Goal: Transaction & Acquisition: Purchase product/service

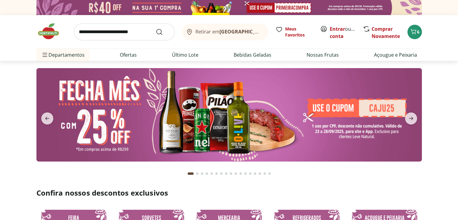
click at [347, 30] on span "Entrar ou Criar conta" at bounding box center [343, 32] width 27 height 14
click at [341, 29] on link "Entrar" at bounding box center [337, 29] width 15 height 7
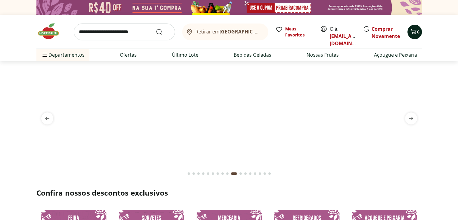
click at [415, 31] on icon "Carrinho" at bounding box center [413, 31] width 7 height 7
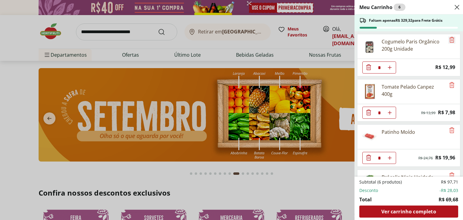
click at [450, 42] on icon "Remove" at bounding box center [451, 39] width 7 height 7
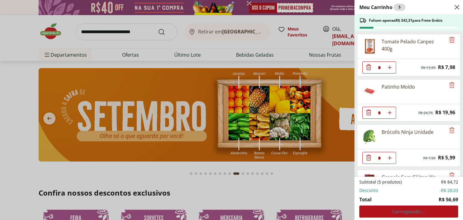
click at [450, 42] on icon "Remove" at bounding box center [451, 39] width 7 height 7
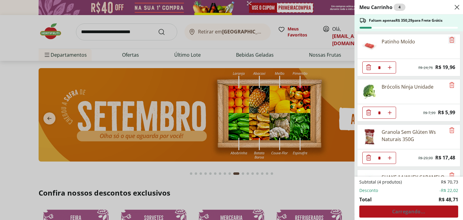
click at [450, 42] on icon "Remove" at bounding box center [451, 39] width 7 height 7
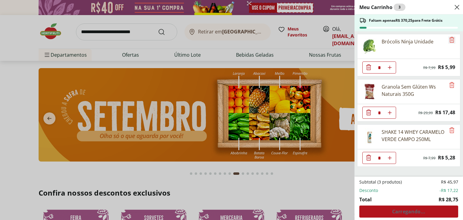
click at [450, 42] on icon "Remove" at bounding box center [451, 39] width 7 height 7
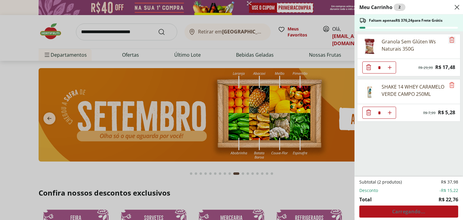
click at [450, 42] on icon "Remove" at bounding box center [451, 39] width 7 height 7
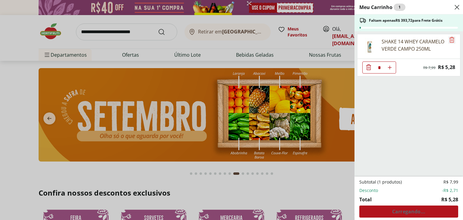
click at [450, 42] on icon "Remove" at bounding box center [451, 39] width 7 height 7
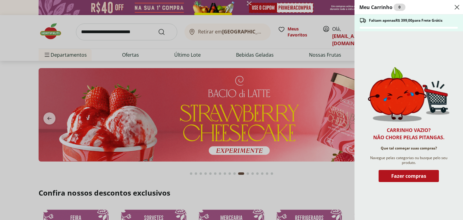
click at [453, 4] on icon "Close" at bounding box center [456, 7] width 7 height 7
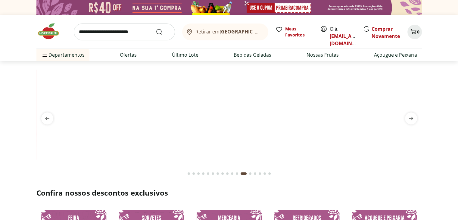
click at [236, 29] on b "[GEOGRAPHIC_DATA]/[GEOGRAPHIC_DATA]" at bounding box center [271, 31] width 102 height 7
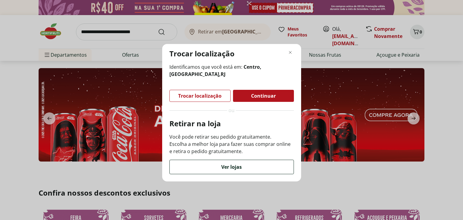
click at [239, 172] on div "Ver lojas" at bounding box center [232, 167] width 124 height 14
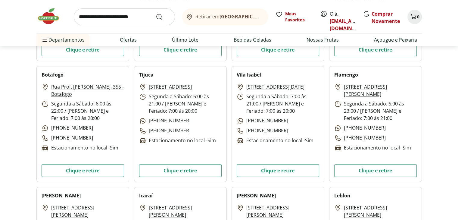
scroll to position [239, 0]
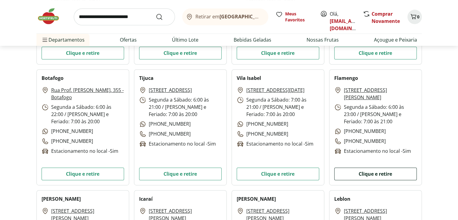
click at [380, 169] on button "Clique e retire" at bounding box center [375, 174] width 83 height 13
click at [381, 172] on button "Clique e retire" at bounding box center [375, 174] width 83 height 13
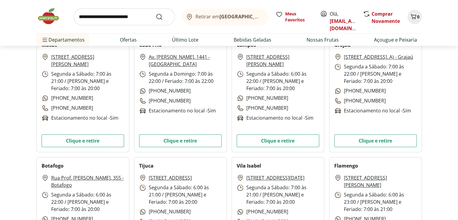
scroll to position [0, 0]
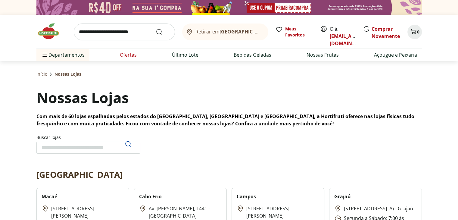
click at [127, 52] on link "Ofertas" at bounding box center [128, 54] width 17 height 7
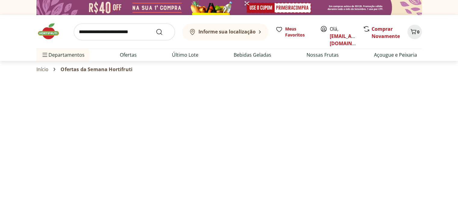
select select "**********"
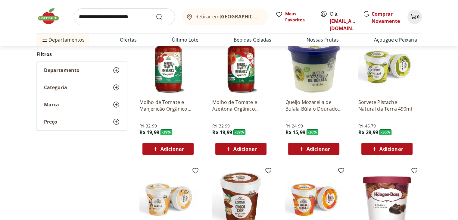
scroll to position [74, 0]
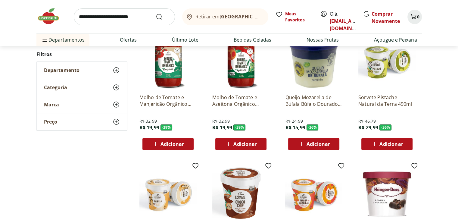
click at [142, 17] on input "search" at bounding box center [124, 16] width 101 height 17
type input "**********"
click at [156, 13] on button "Submit Search" at bounding box center [163, 16] width 14 height 7
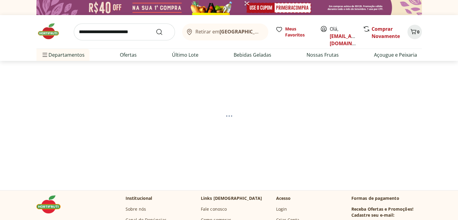
select select "**********"
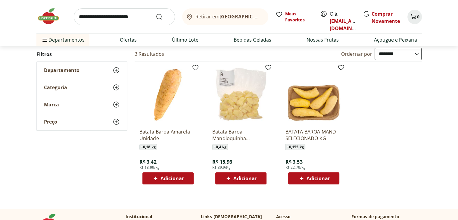
scroll to position [64, 0]
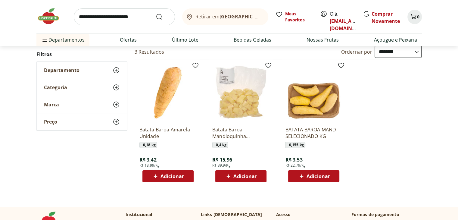
click at [163, 179] on span "Adicionar" at bounding box center [172, 176] width 23 height 5
click at [411, 17] on icon "Carrinho" at bounding box center [413, 16] width 7 height 7
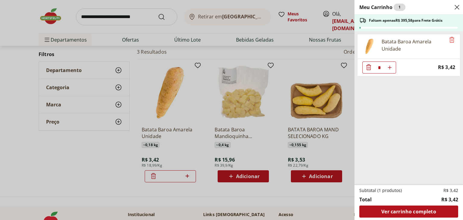
click at [390, 67] on icon "Aumentar Quantidade" at bounding box center [389, 67] width 5 height 5
type input "*"
click at [390, 66] on icon "Aumentar Quantidade" at bounding box center [389, 67] width 5 height 5
type input "*"
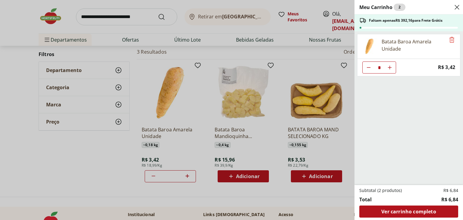
type input "*"
click at [390, 66] on icon "Aumentar Quantidade" at bounding box center [389, 67] width 5 height 5
type input "*"
click at [390, 66] on icon "Aumentar Quantidade" at bounding box center [389, 67] width 5 height 5
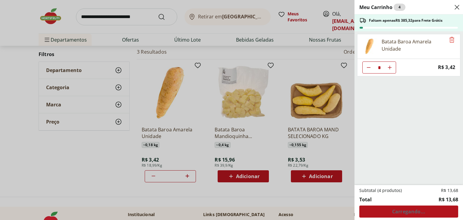
type input "*"
click at [390, 66] on icon "Aumentar Quantidade" at bounding box center [389, 67] width 5 height 5
type input "*"
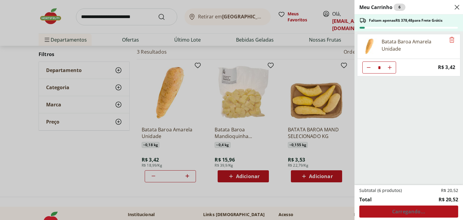
click at [390, 66] on icon "Aumentar Quantidade" at bounding box center [389, 67] width 5 height 5
type input "*"
click at [390, 66] on icon "Aumentar Quantidade" at bounding box center [389, 67] width 5 height 5
type input "*"
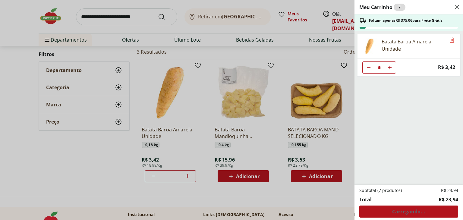
type input "*"
click at [367, 67] on icon "Diminuir Quantidade" at bounding box center [368, 67] width 5 height 5
type input "*"
click at [367, 67] on icon "Diminuir Quantidade" at bounding box center [368, 67] width 5 height 5
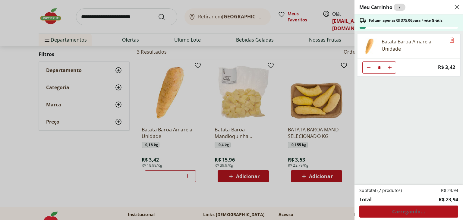
type input "*"
click at [367, 67] on icon "Diminuir Quantidade" at bounding box center [368, 67] width 5 height 5
type input "*"
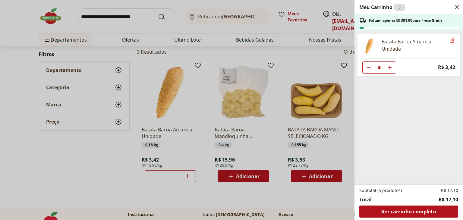
click at [369, 66] on icon "Diminuir Quantidade" at bounding box center [368, 67] width 5 height 5
type input "*"
click at [369, 66] on icon "Diminuir Quantidade" at bounding box center [368, 67] width 5 height 5
type input "*"
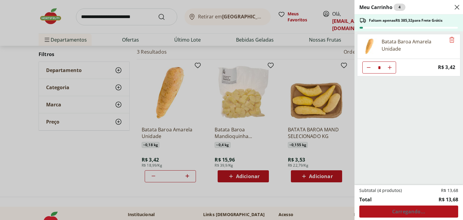
type input "*"
click at [369, 66] on icon "Diminuir Quantidade" at bounding box center [368, 67] width 5 height 5
type input "*"
click at [369, 66] on icon "Diminuir Quantidade" at bounding box center [368, 67] width 5 height 5
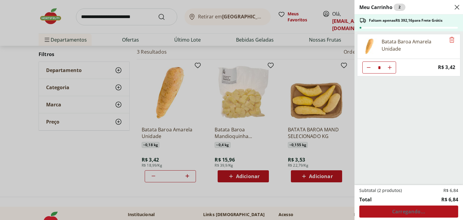
type input "*"
click at [369, 66] on icon "Diminuir Quantidade" at bounding box center [368, 67] width 5 height 6
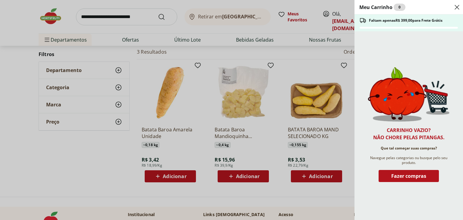
click at [457, 7] on use "Close" at bounding box center [456, 7] width 7 height 7
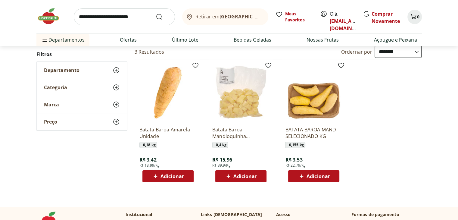
click at [165, 126] on div "Batata Baroa Amarela Unidade ~ 0,18 kg R$ 3,42 R$ 18,99/Kg Adicionar" at bounding box center [167, 151] width 57 height 61
click at [159, 121] on div "Batata Baroa Amarela Unidade ~ 0,18 kg R$ 3,42 R$ 18,99/Kg Adicionar" at bounding box center [167, 151] width 57 height 61
click at [161, 102] on img at bounding box center [167, 92] width 57 height 57
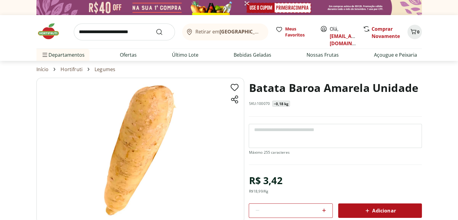
click at [281, 104] on p "~0,18 kg" at bounding box center [281, 104] width 15 height 5
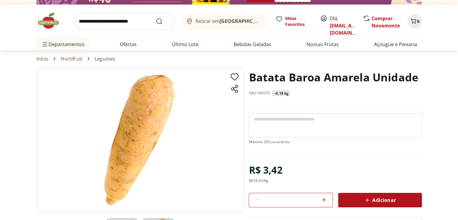
scroll to position [11, 0]
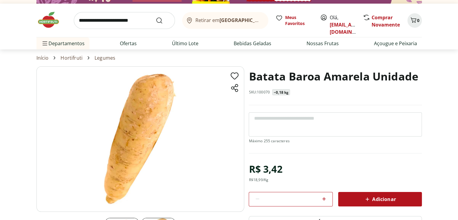
scroll to position [64, 0]
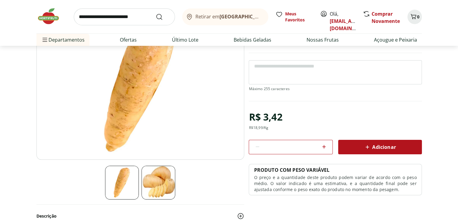
select select "**********"
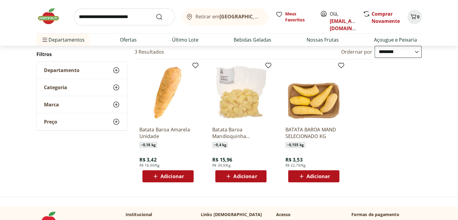
click at [237, 132] on p "Batata Baroa Mandioquinha Processada Porção 400g" at bounding box center [240, 132] width 57 height 13
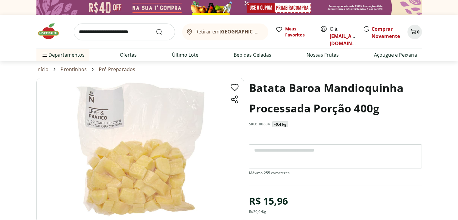
scroll to position [64, 0]
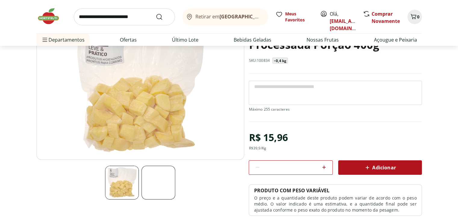
select select "**********"
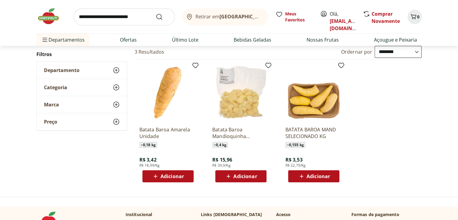
click at [306, 115] on img at bounding box center [313, 92] width 57 height 57
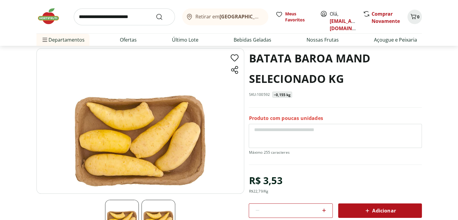
scroll to position [16, 0]
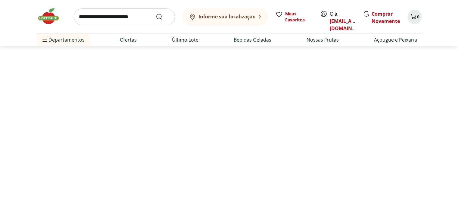
scroll to position [64, 0]
select select "**********"
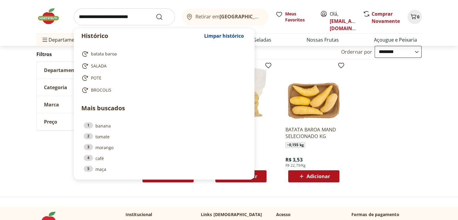
click at [147, 22] on input "search" at bounding box center [124, 16] width 101 height 17
type input "*"
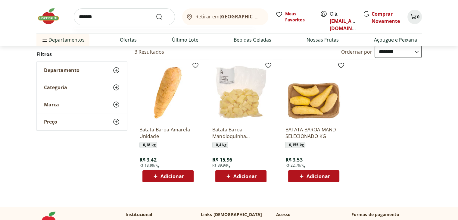
type input "*******"
click at [156, 13] on button "Submit Search" at bounding box center [163, 16] width 14 height 7
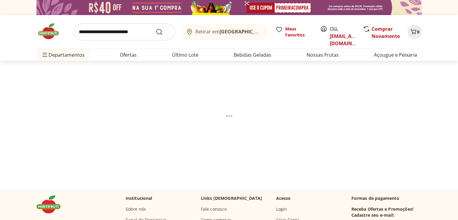
select select "**********"
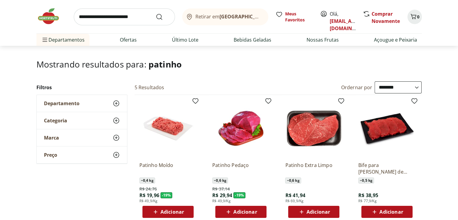
scroll to position [27, 0]
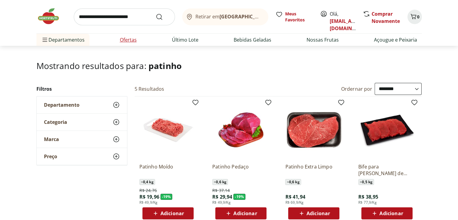
click at [131, 36] on link "Ofertas" at bounding box center [128, 39] width 17 height 7
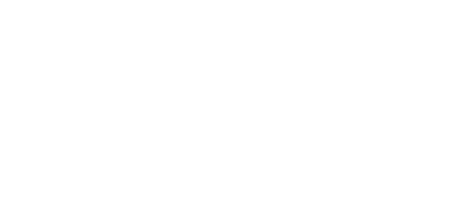
select select "**********"
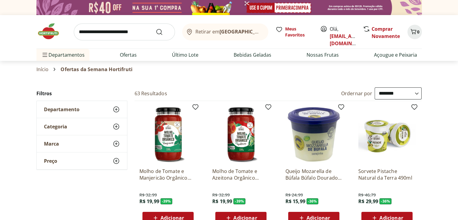
click at [99, 26] on input "search" at bounding box center [124, 31] width 101 height 17
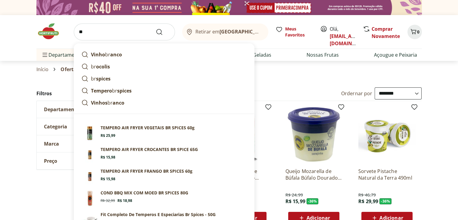
type input "*"
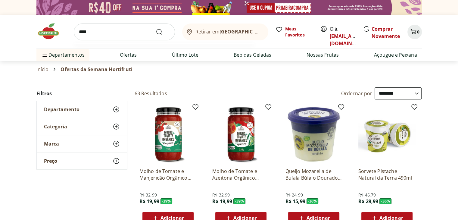
type input "*****"
click button "Submit Search" at bounding box center [163, 31] width 14 height 7
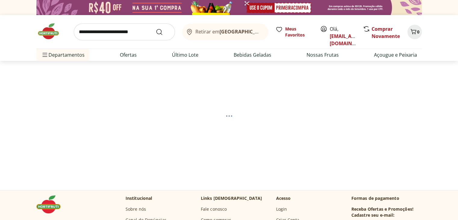
select select "**********"
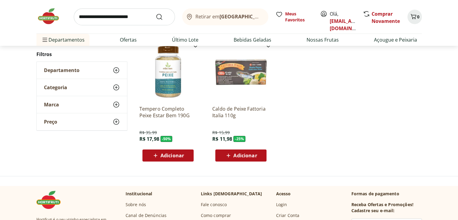
scroll to position [85, 0]
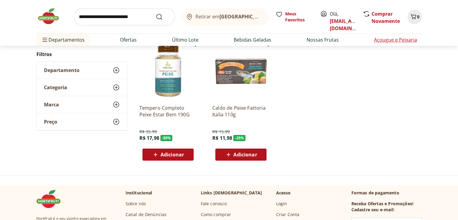
click at [379, 43] on link "Açougue e Peixaria" at bounding box center [395, 39] width 43 height 7
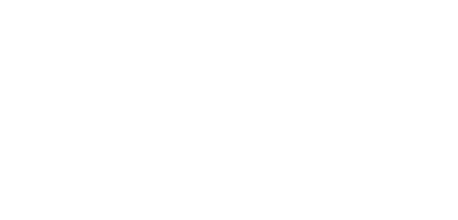
select select "**********"
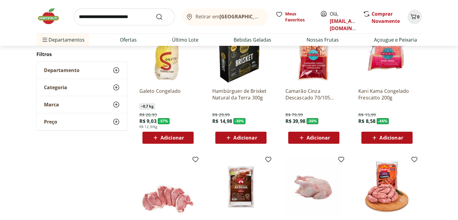
scroll to position [73, 0]
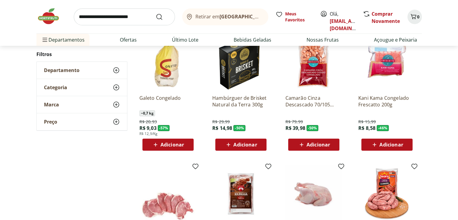
click at [89, 90] on div "Categoria" at bounding box center [82, 87] width 90 height 17
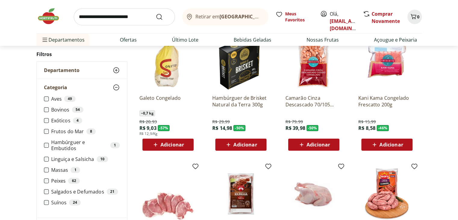
click at [51, 178] on label "Peixes 62" at bounding box center [85, 181] width 69 height 6
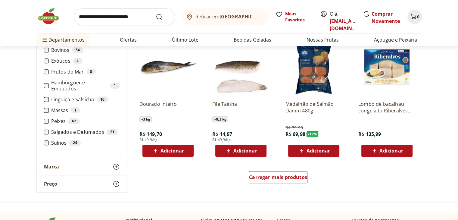
scroll to position [333, 0]
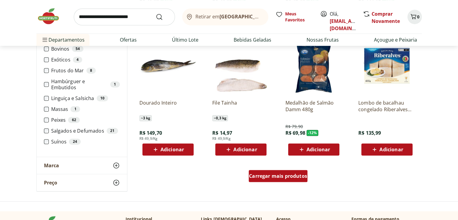
click at [293, 176] on span "Carregar mais produtos" at bounding box center [278, 176] width 58 height 5
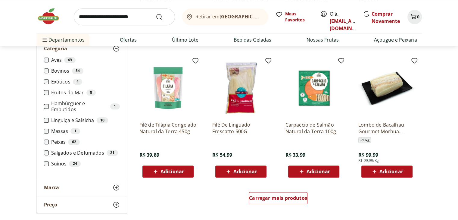
scroll to position [724, 0]
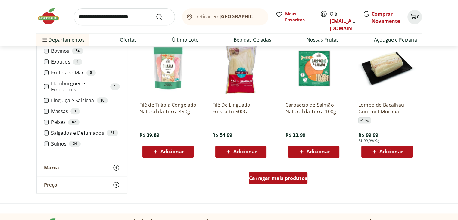
click at [290, 182] on div "Carregar mais produtos" at bounding box center [278, 178] width 59 height 12
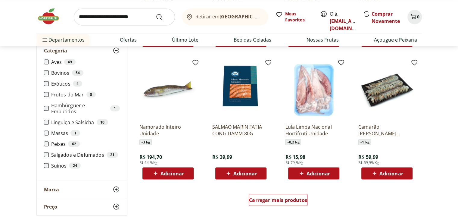
scroll to position [1129, 0]
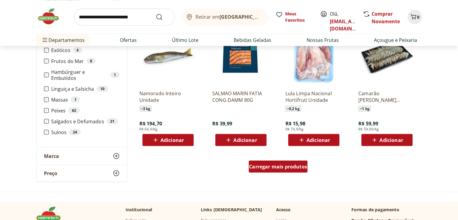
click at [294, 171] on div "Carregar mais produtos" at bounding box center [278, 166] width 59 height 12
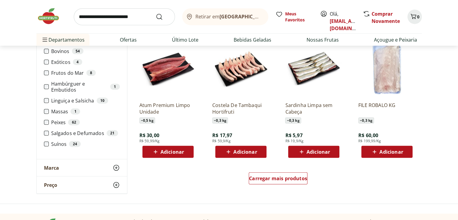
scroll to position [1621, 0]
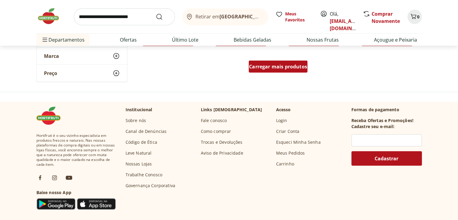
click at [286, 65] on span "Carregar mais produtos" at bounding box center [278, 66] width 58 height 5
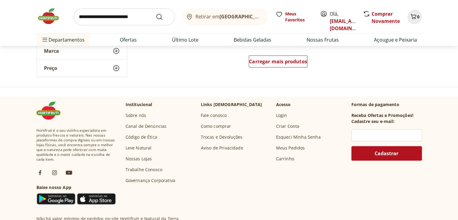
scroll to position [2025, 0]
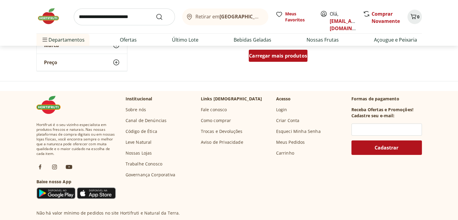
click at [285, 57] on span "Carregar mais produtos" at bounding box center [278, 55] width 58 height 5
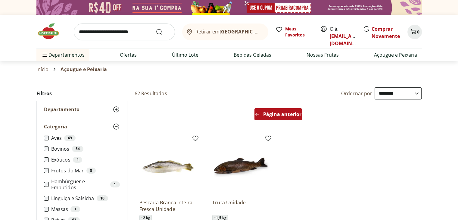
click at [281, 112] on span "Página anterior" at bounding box center [282, 114] width 38 height 5
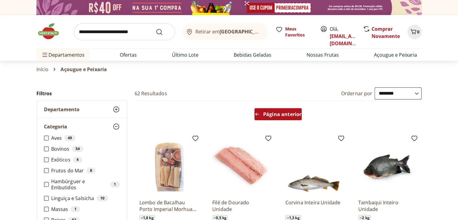
click at [281, 112] on span "Página anterior" at bounding box center [282, 114] width 38 height 5
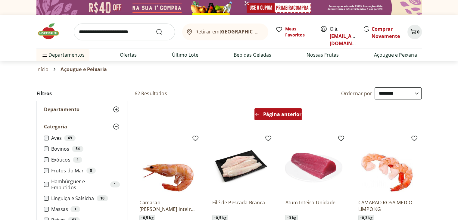
click at [282, 112] on span "Página anterior" at bounding box center [282, 114] width 38 height 5
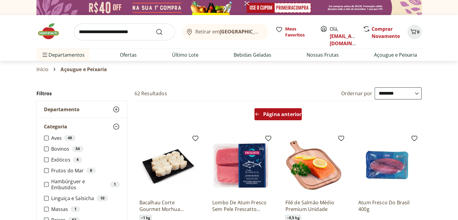
click at [299, 113] on span "Página anterior" at bounding box center [282, 114] width 38 height 5
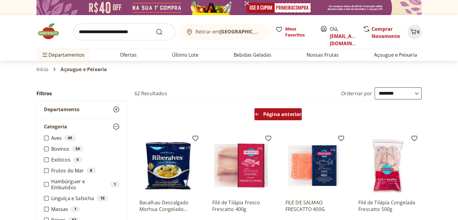
click at [299, 113] on span "Página anterior" at bounding box center [282, 114] width 38 height 5
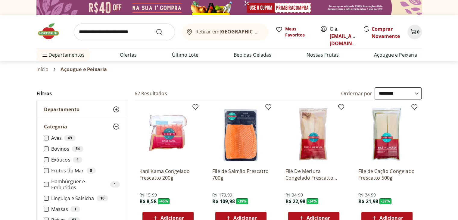
click at [99, 27] on input "search" at bounding box center [124, 31] width 101 height 17
type input "*******"
click at [156, 28] on button "Submit Search" at bounding box center [163, 31] width 14 height 7
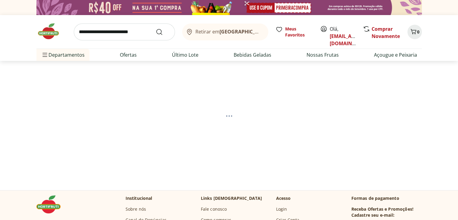
select select "**********"
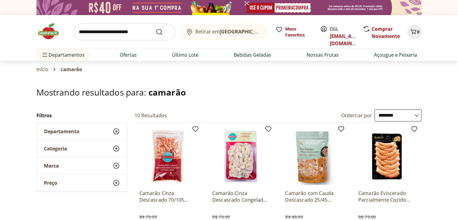
select select "**********"
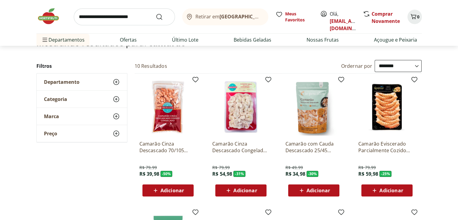
scroll to position [47, 0]
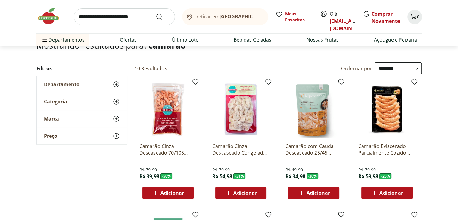
click at [456, 16] on header "Retirar em Rio de Janeiro/RJ Olá, aurealaiz@gmail.com 0 Retirar em Rio de Janei…" at bounding box center [229, 23] width 458 height 46
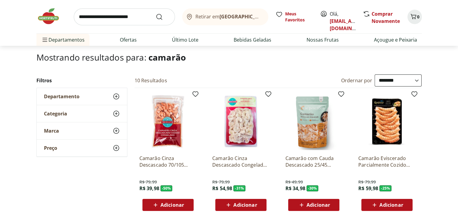
scroll to position [33, 0]
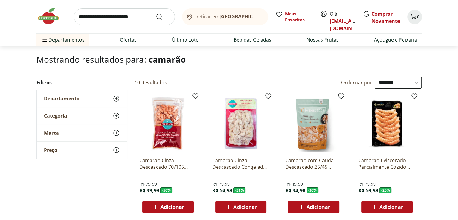
click at [85, 94] on div "Departamento" at bounding box center [82, 98] width 90 height 17
click at [76, 111] on label "Açougue & Peixaria 10" at bounding box center [85, 110] width 69 height 6
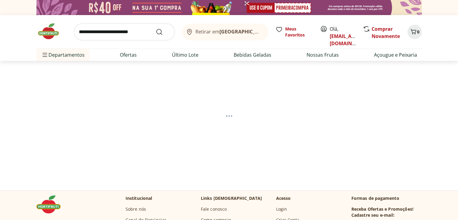
select select "**********"
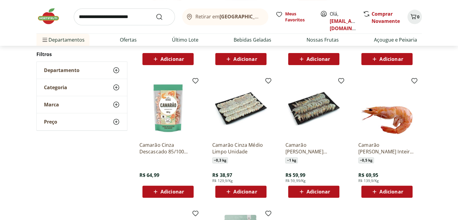
scroll to position [183, 0]
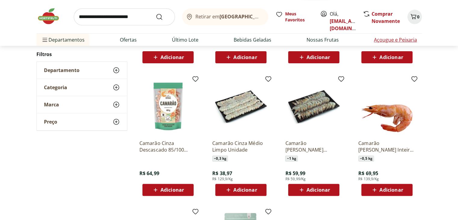
click at [398, 38] on link "Açougue e Peixaria" at bounding box center [395, 39] width 43 height 7
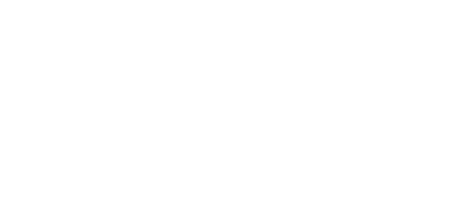
select select "**********"
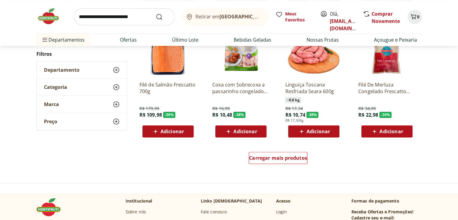
scroll to position [349, 0]
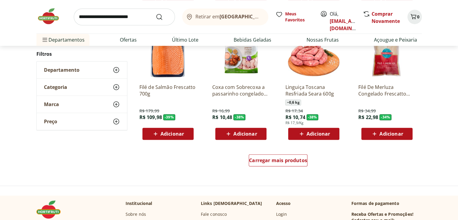
click at [50, 108] on div "Marca" at bounding box center [82, 104] width 90 height 17
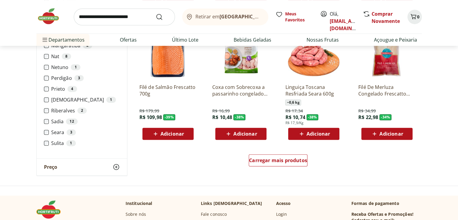
click at [72, 174] on div "Preço" at bounding box center [82, 166] width 90 height 17
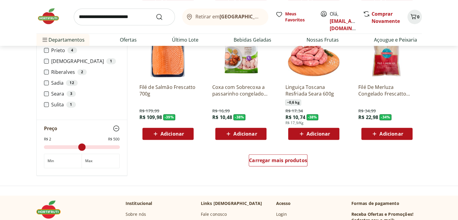
click at [377, 70] on img at bounding box center [386, 50] width 57 height 57
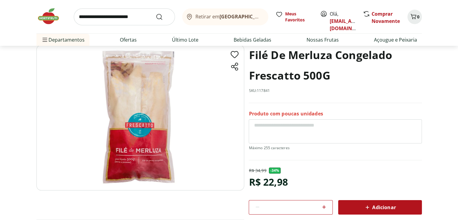
scroll to position [41, 0]
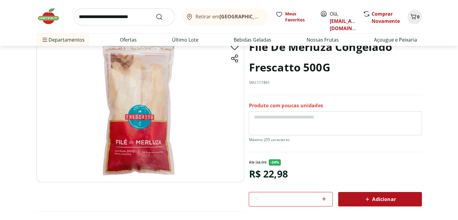
click at [383, 192] on button "Adicionar" at bounding box center [380, 199] width 84 height 14
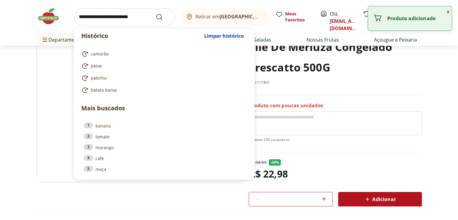
click at [117, 17] on input "search" at bounding box center [124, 16] width 101 height 17
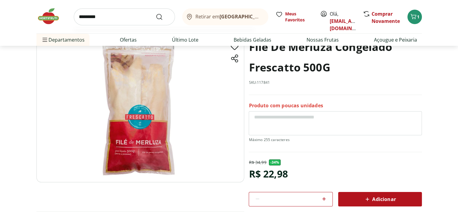
type input "*********"
click at [156, 13] on button "Submit Search" at bounding box center [163, 16] width 14 height 7
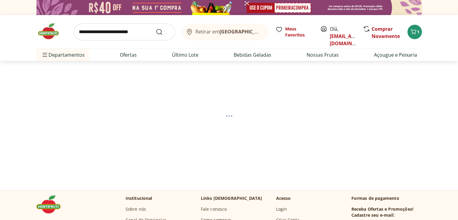
select select "**********"
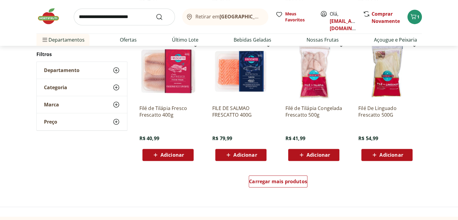
scroll to position [352, 0]
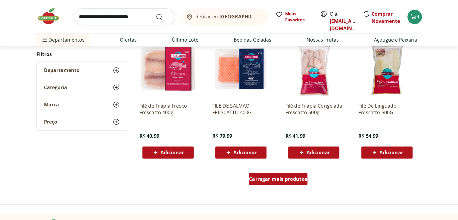
click at [297, 177] on span "Carregar mais produtos" at bounding box center [278, 179] width 58 height 5
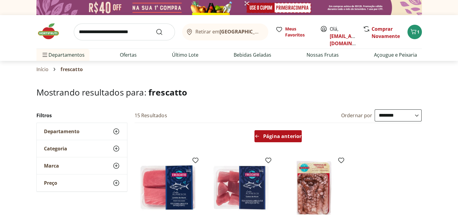
click at [276, 142] on div "Página anterior" at bounding box center [278, 136] width 47 height 12
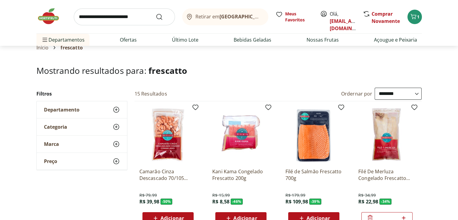
scroll to position [20, 0]
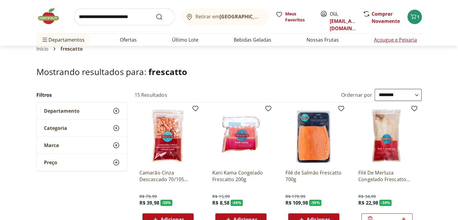
click at [384, 42] on link "Açougue e Peixaria" at bounding box center [395, 39] width 43 height 7
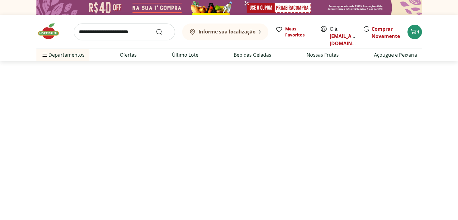
select select "**********"
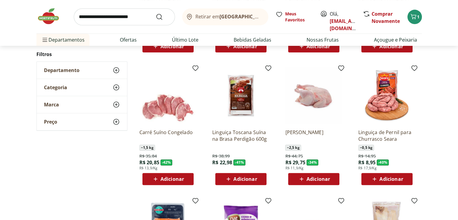
scroll to position [178, 0]
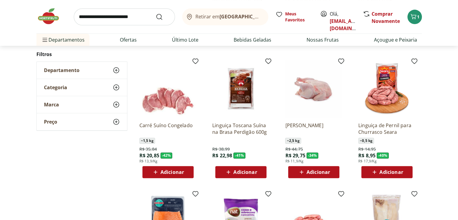
click at [86, 86] on div "Categoria" at bounding box center [82, 87] width 90 height 17
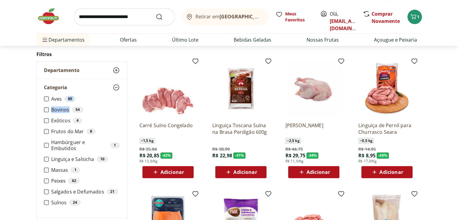
drag, startPoint x: 64, startPoint y: 97, endPoint x: 88, endPoint y: 106, distance: 26.0
click at [88, 106] on ul "Aves 49 Bovinos 54 Exóticos 4 Frutos do Mar 8 Hambúrguer e Embutidos 1 Linguiça…" at bounding box center [82, 153] width 76 height 114
click at [59, 96] on label "Aves 49" at bounding box center [85, 99] width 69 height 6
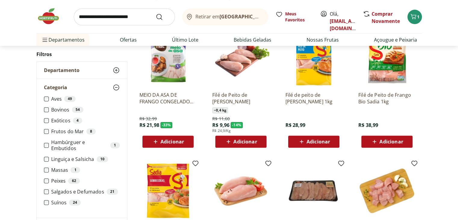
scroll to position [208, 0]
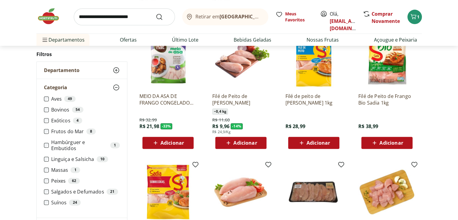
click at [242, 145] on span "Adicionar" at bounding box center [244, 142] width 23 height 5
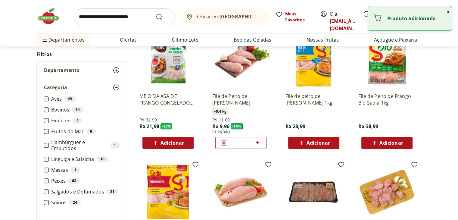
click at [447, 12] on button "x" at bounding box center [448, 11] width 7 height 10
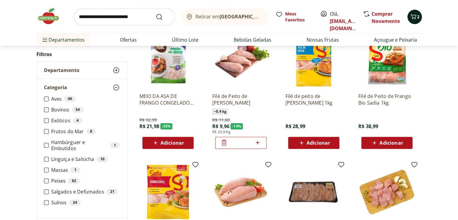
click at [412, 19] on icon "Carrinho" at bounding box center [413, 16] width 7 height 7
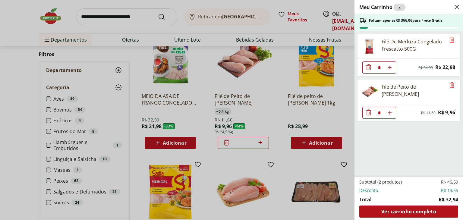
click at [394, 112] on button "Aumentar Quantidade" at bounding box center [390, 113] width 12 height 12
type input "*"
click at [450, 83] on icon "Remove" at bounding box center [451, 84] width 7 height 7
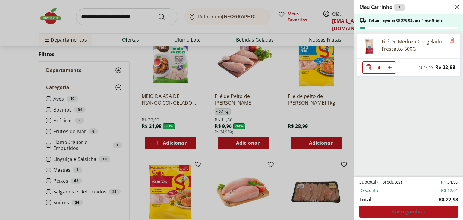
click at [259, 159] on div "Meu Carrinho 1 Faltam apenas R$ 376,02 para Frete Grátis Filé De Merluza Congel…" at bounding box center [231, 110] width 463 height 220
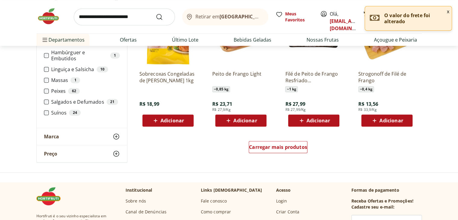
scroll to position [364, 0]
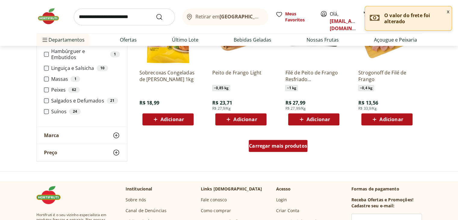
click at [300, 148] on span "Carregar mais produtos" at bounding box center [278, 145] width 58 height 5
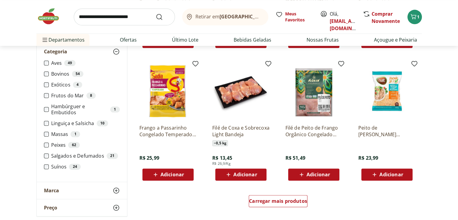
scroll to position [698, 0]
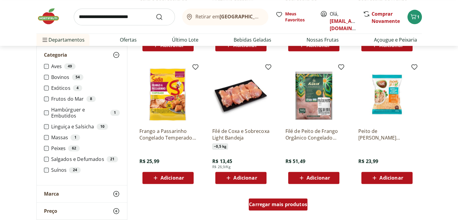
click at [284, 207] on span "Carregar mais produtos" at bounding box center [278, 204] width 58 height 5
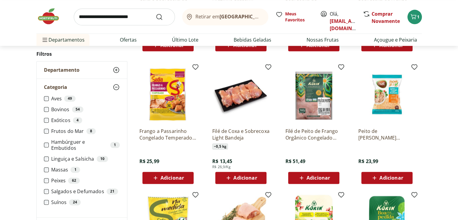
click at [389, 91] on img at bounding box center [386, 94] width 57 height 57
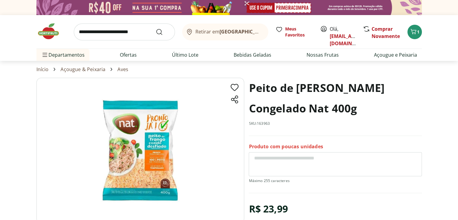
scroll to position [698, 0]
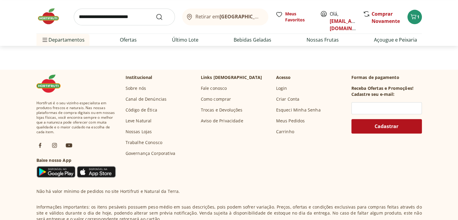
select select "**********"
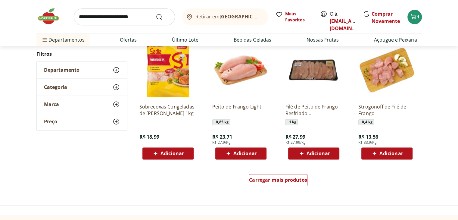
scroll to position [827, 0]
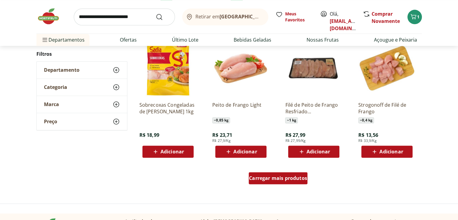
click at [275, 178] on span "Carregar mais produtos" at bounding box center [278, 178] width 58 height 5
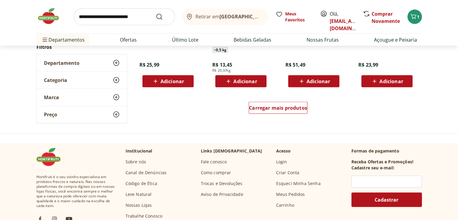
scroll to position [1295, 0]
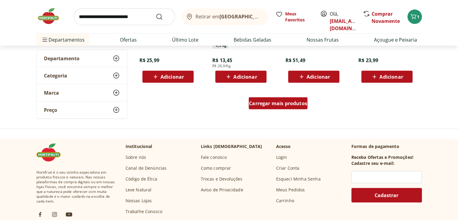
click at [282, 109] on div "Carregar mais produtos" at bounding box center [278, 103] width 59 height 12
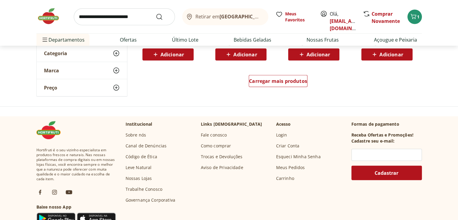
scroll to position [1712, 0]
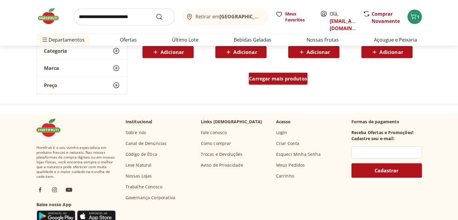
click at [266, 83] on div "Carregar mais produtos" at bounding box center [278, 79] width 59 height 12
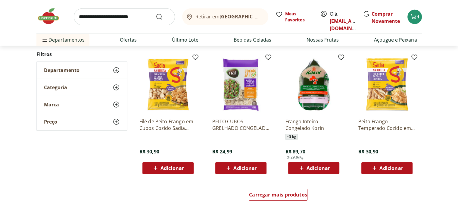
scroll to position [1986, 0]
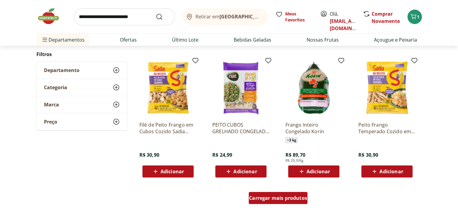
click at [292, 199] on span "Carregar mais produtos" at bounding box center [278, 198] width 58 height 5
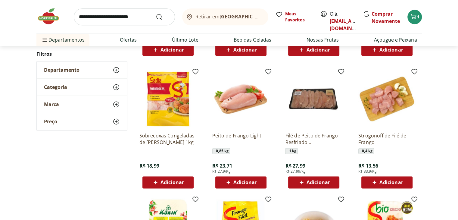
scroll to position [800, 0]
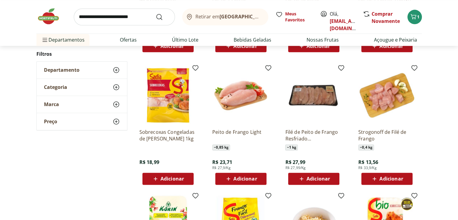
click at [310, 179] on span "Adicionar" at bounding box center [318, 178] width 23 height 5
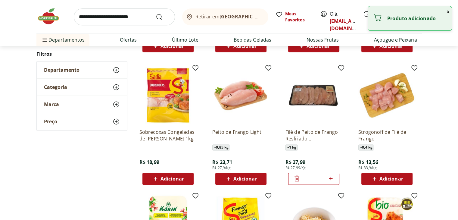
click at [447, 11] on button "x" at bounding box center [448, 11] width 7 height 10
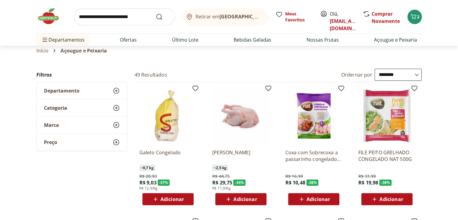
scroll to position [24, 0]
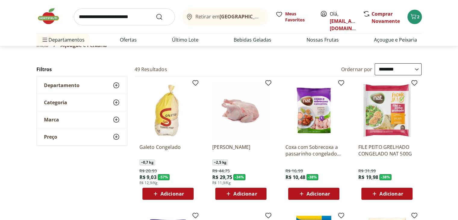
click at [80, 93] on div "Departamento" at bounding box center [82, 85] width 90 height 17
click at [88, 95] on label "Açougue & Peixaria 49" at bounding box center [85, 97] width 69 height 6
click at [87, 120] on div "Categoria" at bounding box center [82, 120] width 90 height 17
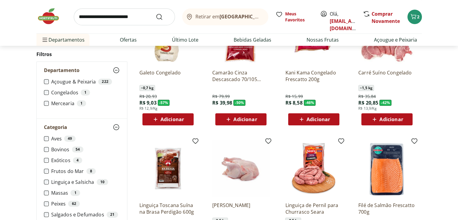
scroll to position [106, 0]
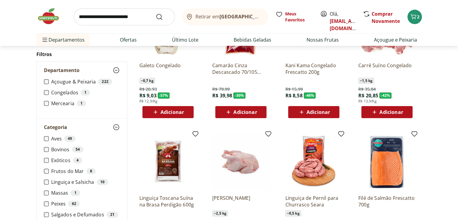
click at [60, 149] on label "Bovinos 54" at bounding box center [85, 149] width 69 height 6
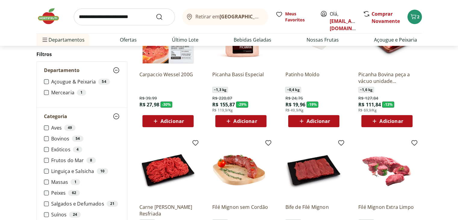
scroll to position [92, 0]
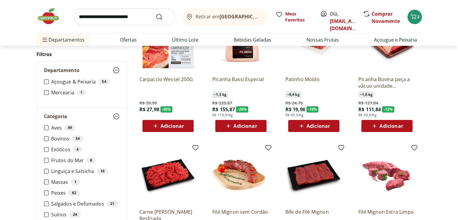
click at [297, 93] on span "~ 0,4 kg" at bounding box center [293, 95] width 16 height 6
click at [316, 124] on span "Adicionar" at bounding box center [318, 126] width 23 height 5
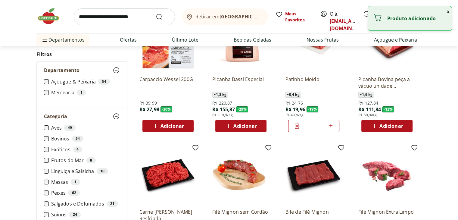
click at [330, 122] on icon at bounding box center [331, 125] width 8 height 7
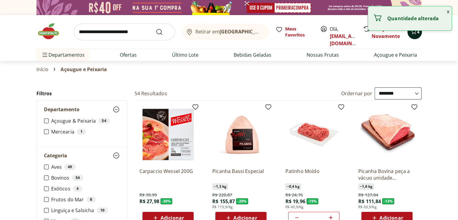
click at [411, 33] on icon "Carrinho" at bounding box center [413, 31] width 7 height 7
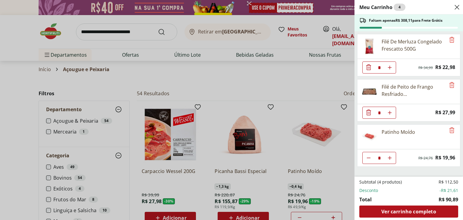
click at [432, 158] on div "Original price: R$ 24,76 Price: R$ 19,96" at bounding box center [436, 158] width 37 height 8
click at [439, 158] on span "Price: R$ 19,96" at bounding box center [445, 158] width 20 height 8
click at [449, 87] on icon "Remove" at bounding box center [451, 85] width 5 height 6
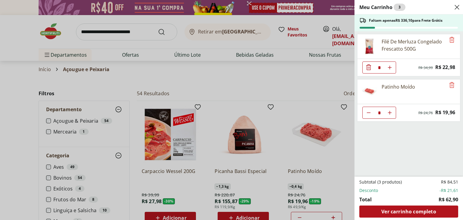
click at [371, 112] on button "Diminuir Quantidade" at bounding box center [368, 113] width 12 height 12
type input "*"
click at [336, 91] on div "Meu Carrinho 2 Faltam apenas R$ 356,06 para Frete Grátis Filé De Merluza Congel…" at bounding box center [231, 110] width 463 height 220
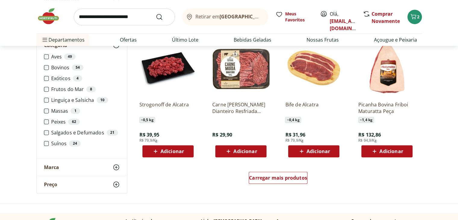
scroll to position [330, 0]
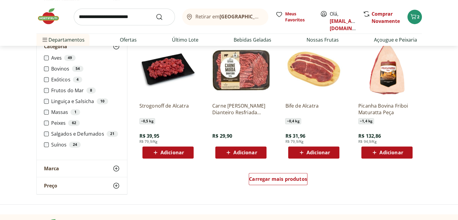
click at [244, 85] on img at bounding box center [240, 68] width 57 height 57
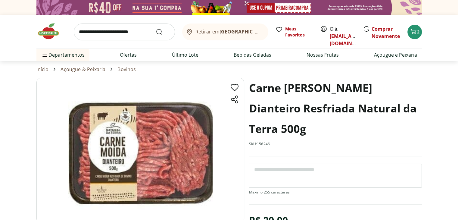
select select "**********"
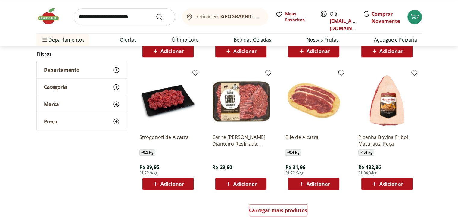
scroll to position [586, 0]
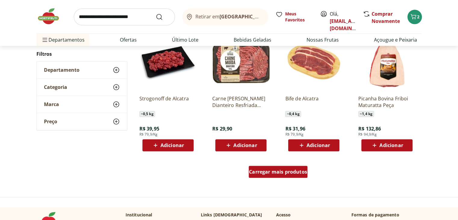
click at [293, 169] on span "Carregar mais produtos" at bounding box center [278, 171] width 58 height 5
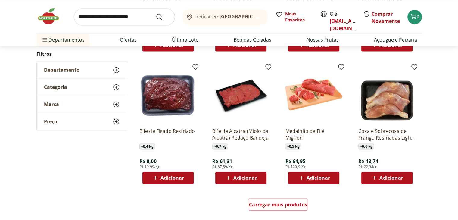
scroll to position [952, 0]
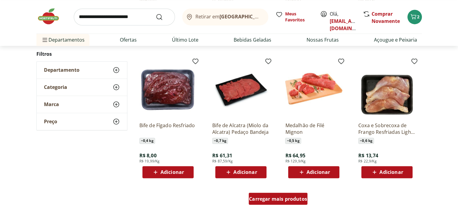
click at [277, 198] on span "Carregar mais produtos" at bounding box center [278, 198] width 58 height 5
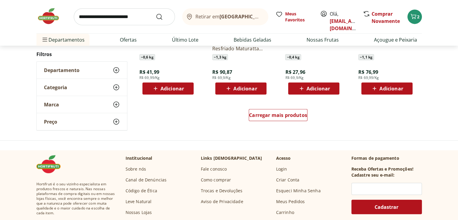
scroll to position [1433, 0]
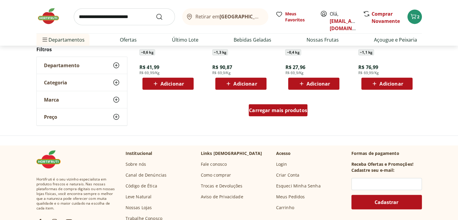
click at [282, 113] on div "Carregar mais produtos" at bounding box center [278, 110] width 59 height 12
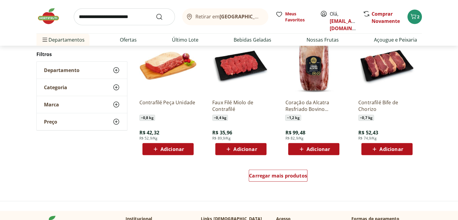
scroll to position [1758, 0]
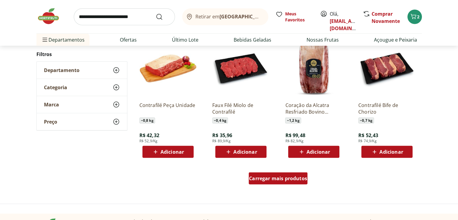
click at [290, 178] on span "Carregar mais produtos" at bounding box center [278, 178] width 58 height 5
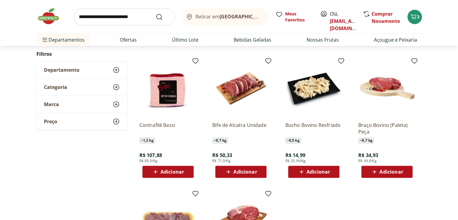
scroll to position [327, 0]
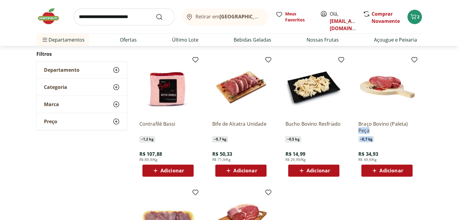
drag, startPoint x: 457, startPoint y: 148, endPoint x: 455, endPoint y: 121, distance: 26.9
click at [455, 121] on div "**********" at bounding box center [229, 161] width 458 height 305
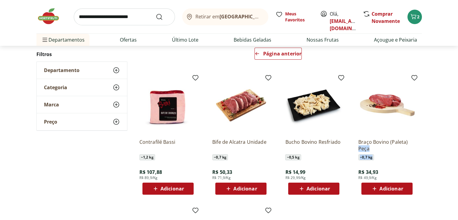
scroll to position [67, 0]
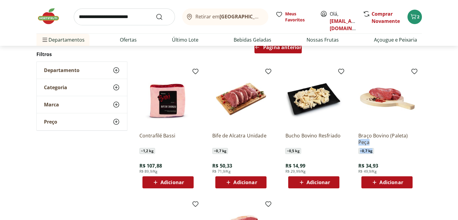
click at [287, 52] on div "Página anterior" at bounding box center [278, 47] width 47 height 12
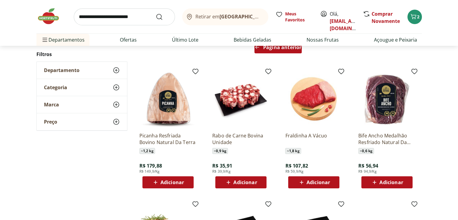
click at [268, 48] on span "Página anterior" at bounding box center [282, 47] width 38 height 5
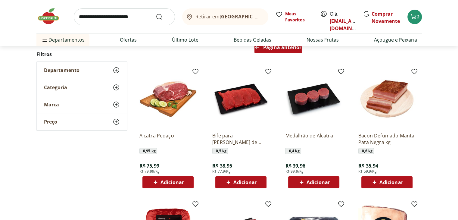
click at [268, 49] on span "Página anterior" at bounding box center [282, 47] width 38 height 5
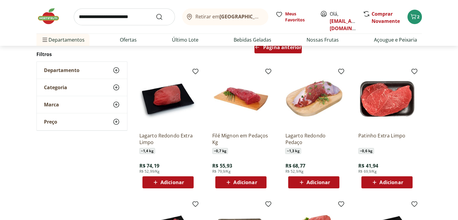
click at [268, 49] on span "Página anterior" at bounding box center [282, 47] width 38 height 5
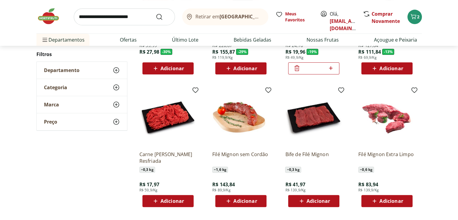
scroll to position [155, 0]
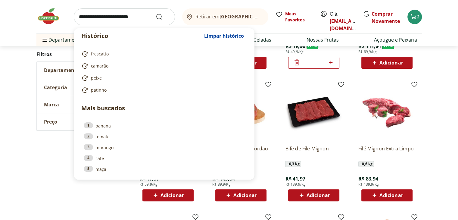
click at [121, 18] on input "search" at bounding box center [124, 16] width 101 height 17
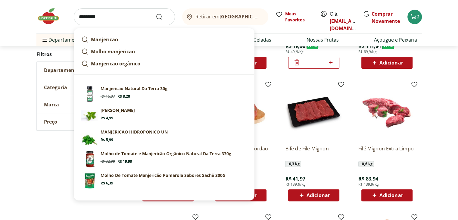
type input "**********"
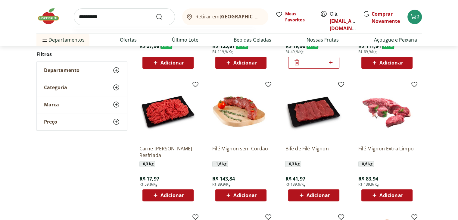
click button "Submit Search" at bounding box center [163, 16] width 14 height 7
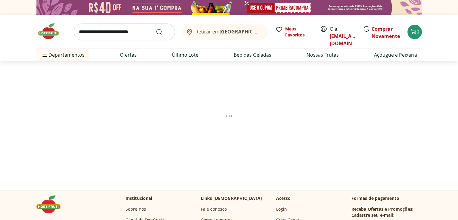
select select "**********"
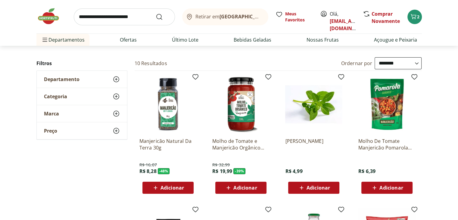
scroll to position [51, 0]
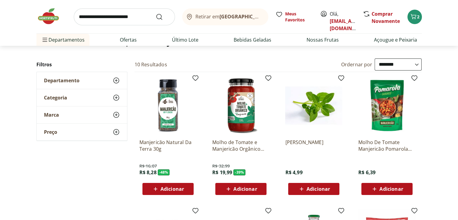
click at [315, 184] on div "Adicionar" at bounding box center [314, 188] width 42 height 11
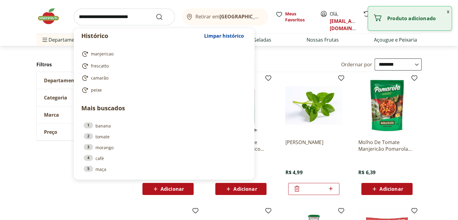
click at [135, 21] on input "search" at bounding box center [124, 16] width 101 height 17
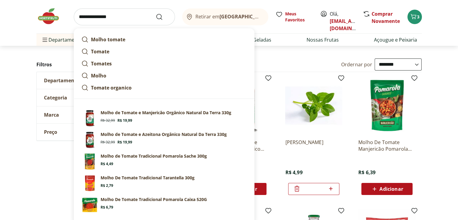
type input "**********"
click at [156, 13] on button "Submit Search" at bounding box center [163, 16] width 14 height 7
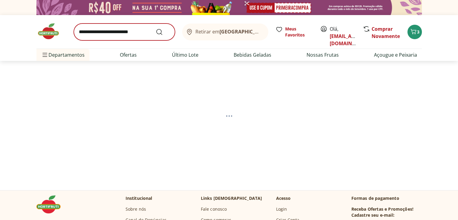
select select "**********"
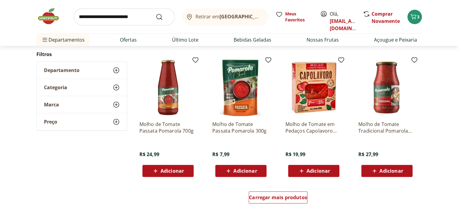
scroll to position [336, 0]
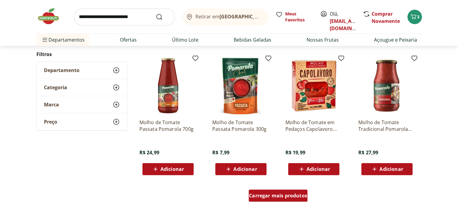
click at [304, 194] on span "Carregar mais produtos" at bounding box center [278, 195] width 58 height 5
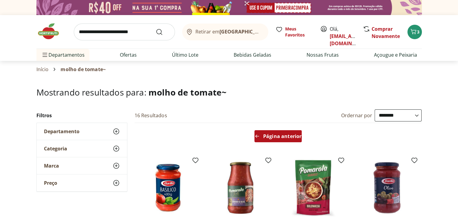
click at [279, 135] on span "Página anterior" at bounding box center [282, 136] width 38 height 5
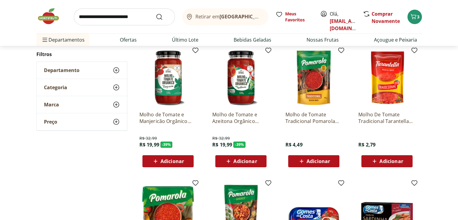
scroll to position [80, 0]
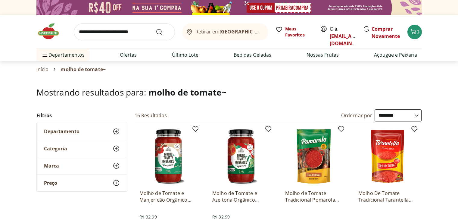
select select "**********"
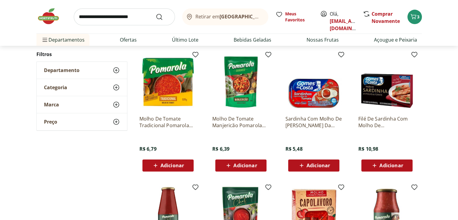
scroll to position [210, 0]
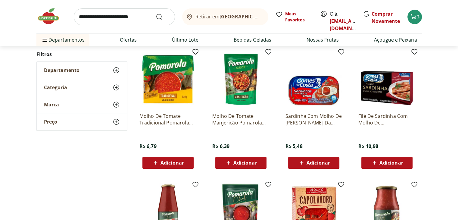
click at [175, 165] on span "Adicionar" at bounding box center [172, 162] width 23 height 5
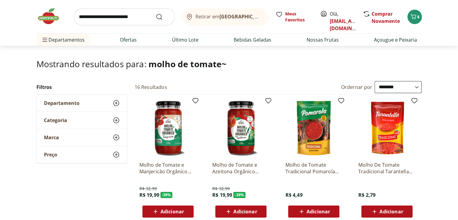
scroll to position [19, 0]
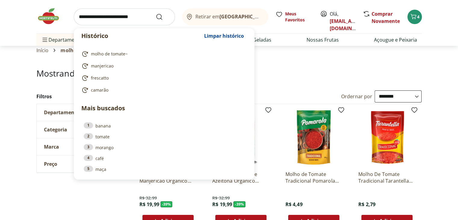
click at [108, 24] on input "search" at bounding box center [124, 16] width 101 height 17
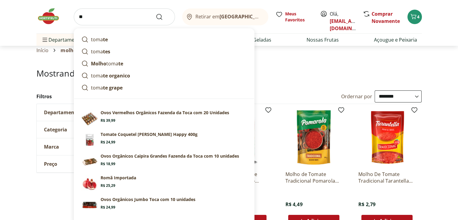
type input "*"
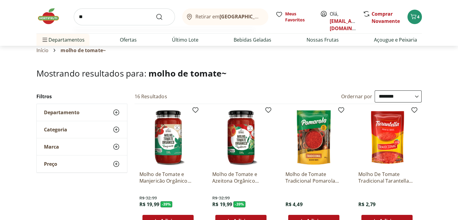
type input "*"
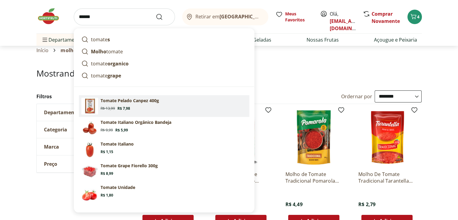
click at [161, 111] on link "Tomate Pelado Canpez 400g Original price: R$ 13,99 Price: R$ 7,98" at bounding box center [164, 106] width 171 height 22
type input "**********"
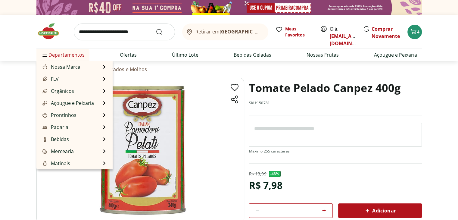
click at [67, 53] on span "Departamentos" at bounding box center [62, 55] width 43 height 14
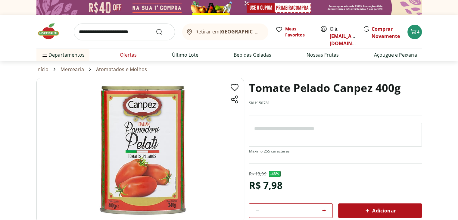
click at [117, 52] on li "Ofertas" at bounding box center [128, 55] width 27 height 12
click at [175, 60] on li "Último Lote" at bounding box center [185, 55] width 36 height 12
click at [128, 57] on link "Ofertas" at bounding box center [128, 54] width 17 height 7
select select "**********"
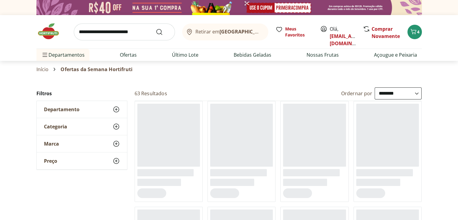
click at [130, 34] on input "search" at bounding box center [124, 31] width 101 height 17
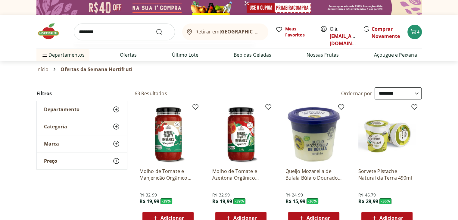
type input "********"
click at [156, 28] on button "Submit Search" at bounding box center [163, 31] width 14 height 7
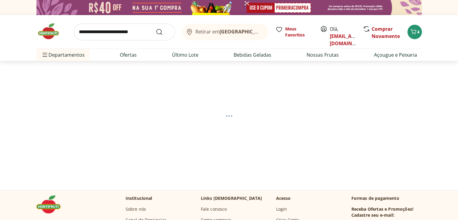
select select "**********"
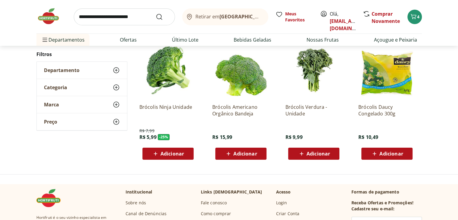
scroll to position [88, 0]
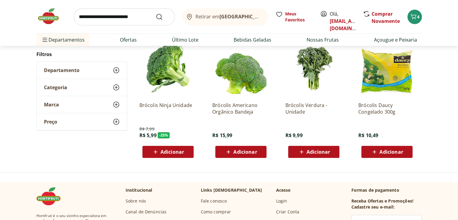
click at [178, 149] on span "Adicionar" at bounding box center [172, 151] width 23 height 5
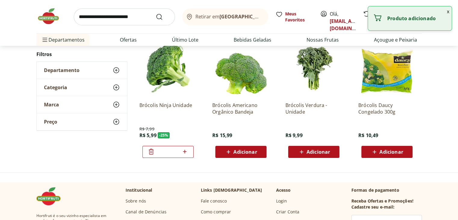
scroll to position [0, 0]
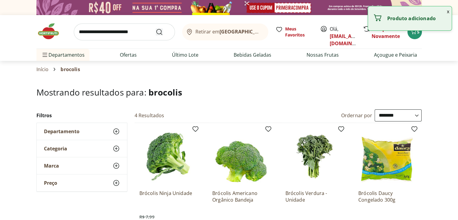
click at [160, 30] on icon "Submit Search" at bounding box center [159, 31] width 7 height 7
click at [135, 32] on input "search" at bounding box center [124, 31] width 101 height 17
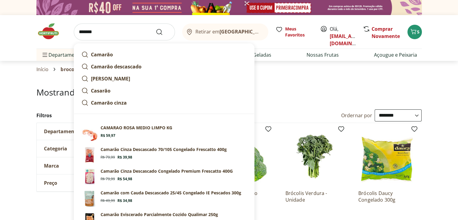
type input "*******"
click at [156, 28] on button "Submit Search" at bounding box center [163, 31] width 14 height 7
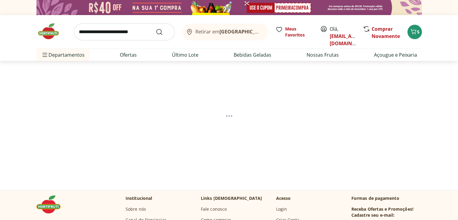
select select "**********"
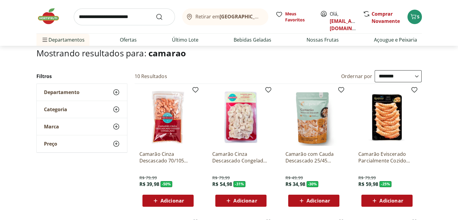
scroll to position [36, 0]
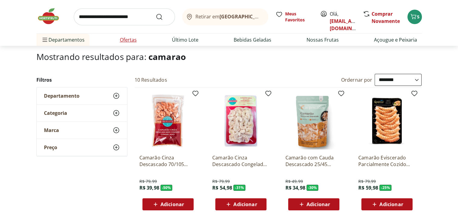
click at [120, 42] on link "Ofertas" at bounding box center [128, 39] width 17 height 7
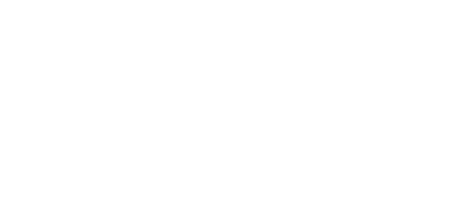
select select "**********"
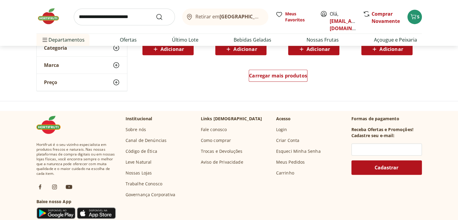
scroll to position [448, 0]
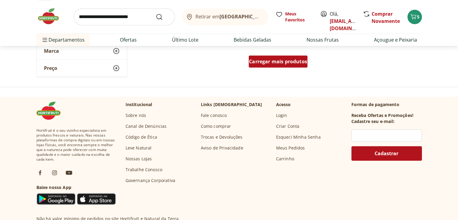
click at [273, 56] on div "Carregar mais produtos" at bounding box center [278, 61] width 59 height 12
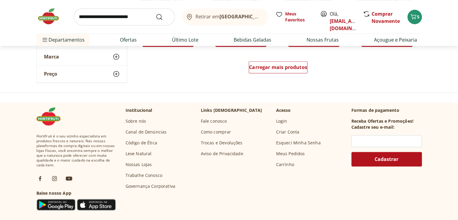
scroll to position [837, 0]
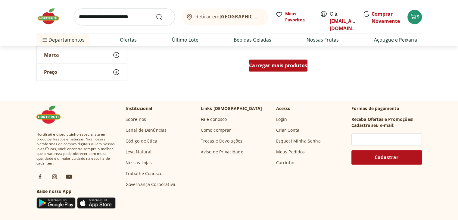
click at [296, 64] on span "Carregar mais produtos" at bounding box center [278, 65] width 58 height 5
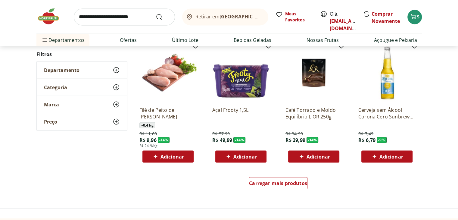
scroll to position [1116, 0]
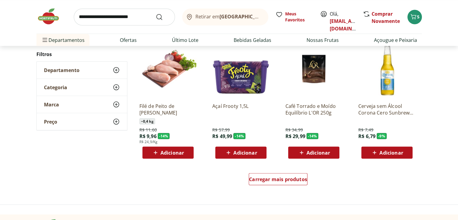
click at [282, 170] on div "Carregar mais produtos" at bounding box center [278, 180] width 292 height 29
click at [286, 184] on div "Carregar mais produtos" at bounding box center [278, 179] width 59 height 12
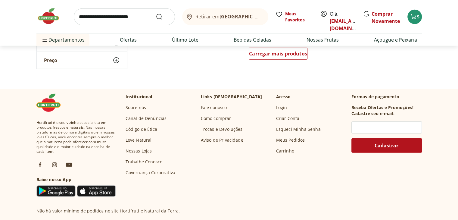
scroll to position [1627, 0]
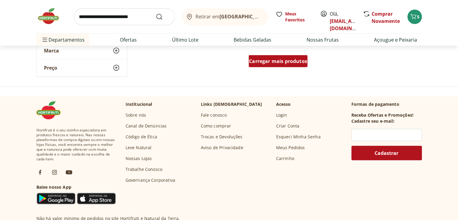
click at [286, 65] on div "Carregar mais produtos" at bounding box center [278, 61] width 59 height 12
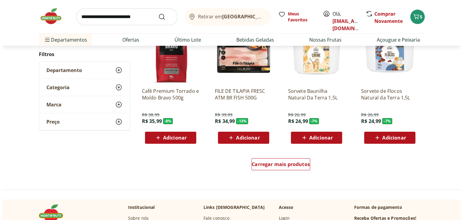
scroll to position [1938, 0]
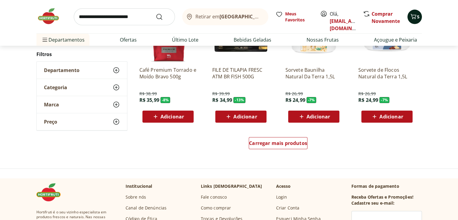
click at [417, 16] on span "5" at bounding box center [418, 17] width 2 height 6
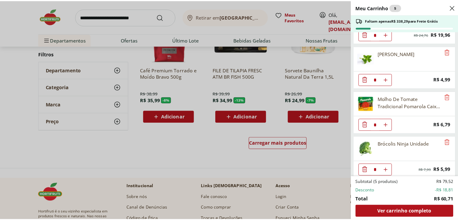
scroll to position [81, 0]
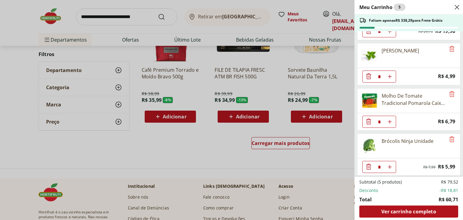
click at [287, 142] on div "Meu Carrinho 5 Faltam apenas R$ 338,29 para Frete Grátis Filé De Merluza Congel…" at bounding box center [231, 110] width 463 height 220
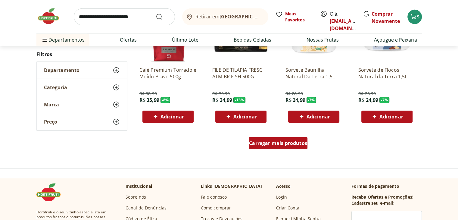
click at [265, 149] on div "Carregar mais produtos" at bounding box center [278, 143] width 59 height 12
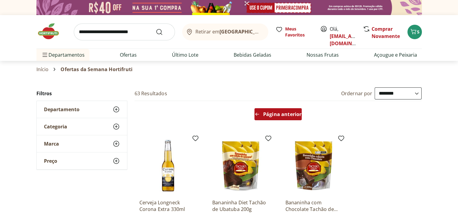
click at [290, 112] on span "Página anterior" at bounding box center [282, 114] width 38 height 5
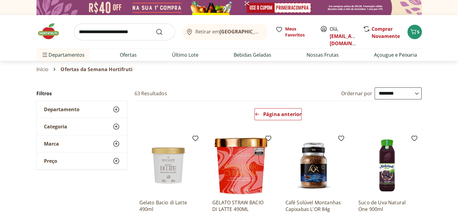
click at [126, 26] on input "search" at bounding box center [124, 31] width 101 height 17
type input "******"
click button "Submit Search" at bounding box center [163, 31] width 14 height 7
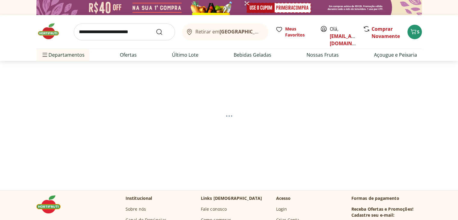
select select "**********"
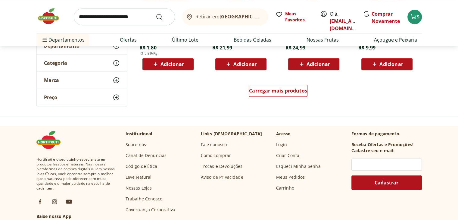
scroll to position [436, 0]
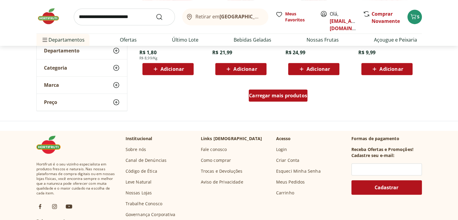
click at [291, 102] on link "Carregar mais produtos" at bounding box center [278, 96] width 59 height 14
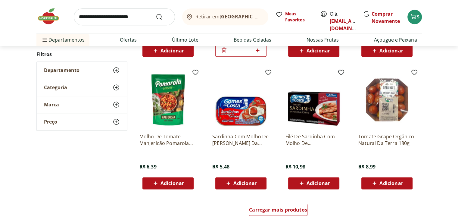
scroll to position [731, 0]
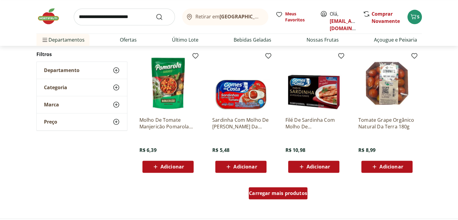
click at [287, 191] on span "Carregar mais produtos" at bounding box center [278, 193] width 58 height 5
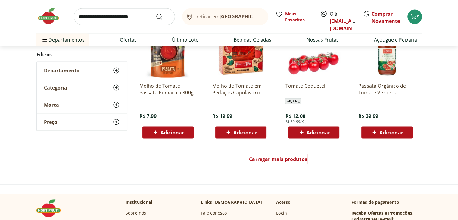
scroll to position [1156, 0]
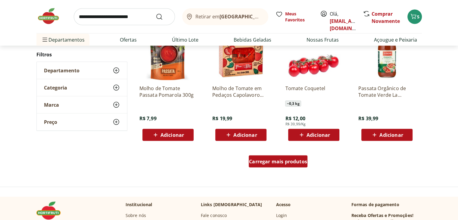
click at [277, 168] on link "Carregar mais produtos" at bounding box center [278, 162] width 59 height 14
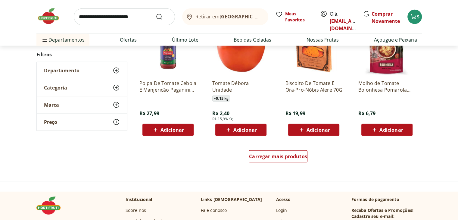
scroll to position [1548, 0]
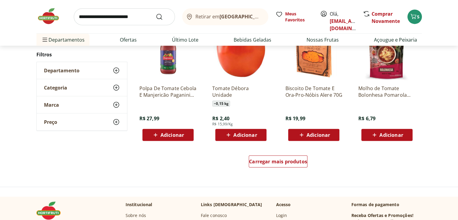
click at [296, 170] on div "Carregar mais produtos" at bounding box center [278, 162] width 292 height 29
click at [287, 166] on div "Carregar mais produtos" at bounding box center [278, 161] width 59 height 12
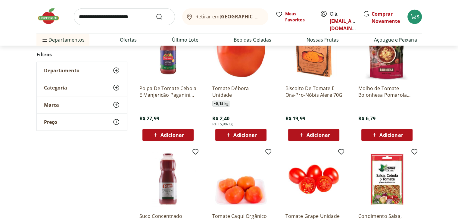
click at [102, 20] on input "search" at bounding box center [124, 16] width 101 height 17
type input "********"
click at [156, 13] on button "Submit Search" at bounding box center [163, 16] width 14 height 7
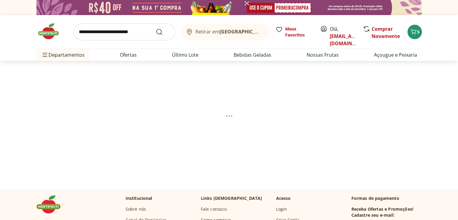
select select "**********"
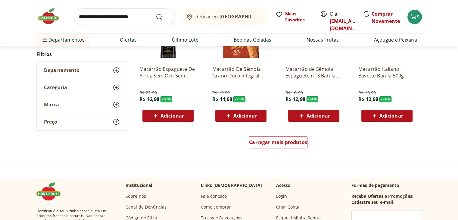
scroll to position [395, 0]
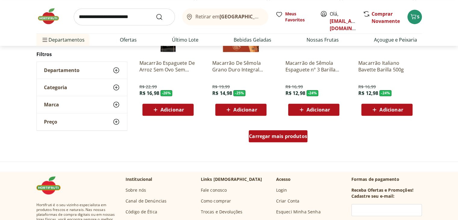
click at [289, 135] on span "Carregar mais produtos" at bounding box center [278, 136] width 58 height 5
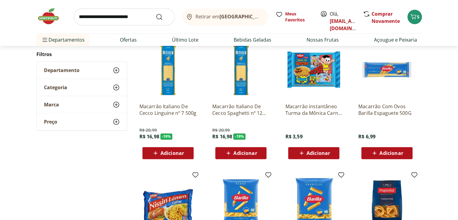
scroll to position [481, 0]
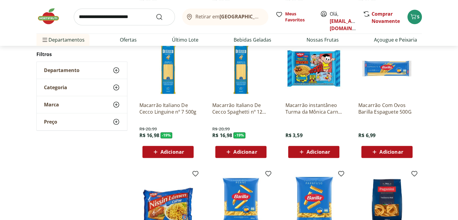
click at [377, 152] on icon at bounding box center [375, 151] width 8 height 7
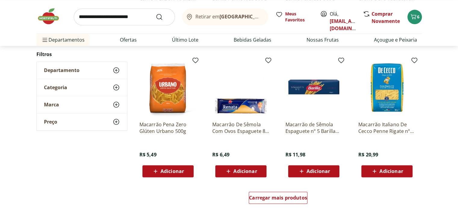
scroll to position [730, 0]
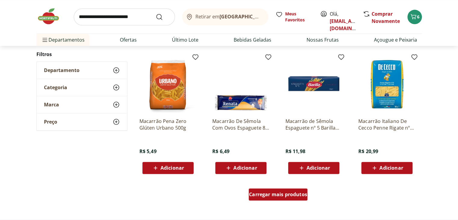
click at [277, 195] on span "Carregar mais produtos" at bounding box center [278, 194] width 58 height 5
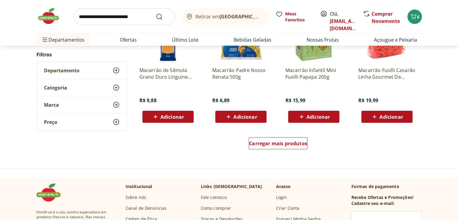
scroll to position [1169, 0]
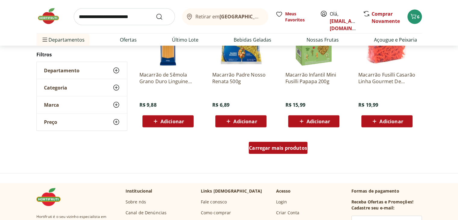
click at [286, 155] on link "Carregar mais produtos" at bounding box center [278, 149] width 59 height 14
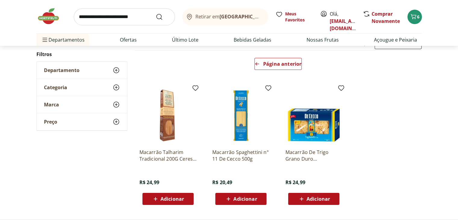
scroll to position [70, 0]
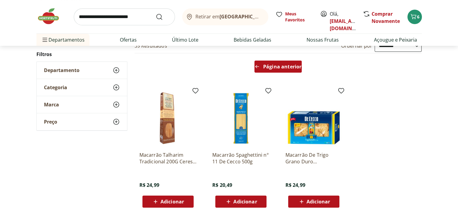
click at [270, 70] on div "Página anterior" at bounding box center [278, 67] width 47 height 12
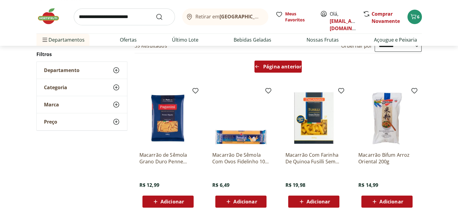
click at [279, 64] on span "Página anterior" at bounding box center [282, 66] width 38 height 5
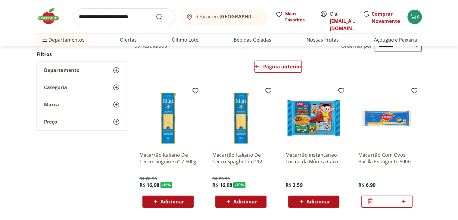
click at [405, 199] on icon at bounding box center [404, 201] width 8 height 7
type input "*"
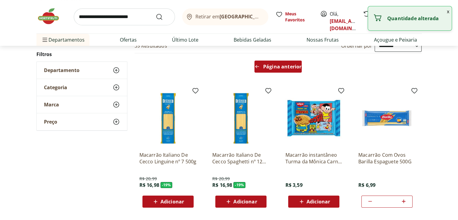
click at [280, 67] on span "Página anterior" at bounding box center [282, 66] width 38 height 5
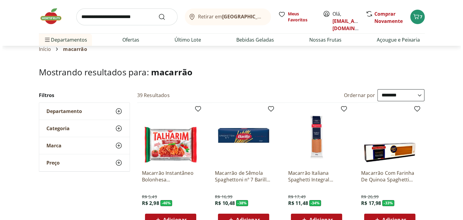
scroll to position [0, 0]
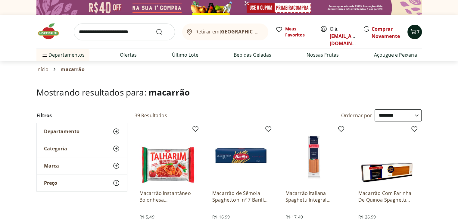
click at [418, 32] on span "7" at bounding box center [418, 32] width 2 height 6
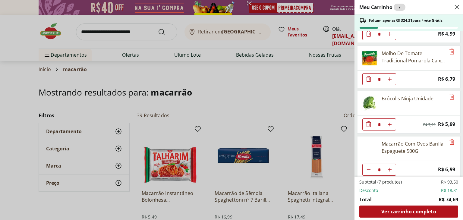
scroll to position [126, 0]
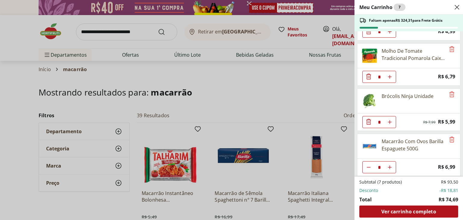
click at [298, 131] on div "Meu Carrinho 7 Faltam apenas R$ 324,31 para Frete Grátis Filé De Merluza Congel…" at bounding box center [231, 110] width 463 height 220
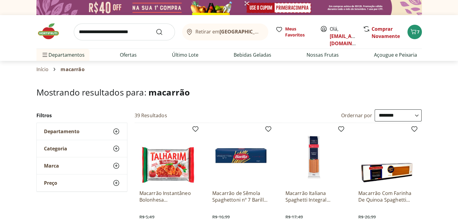
click at [112, 53] on ul "Departamentos Nossa Marca Nossa Marca Ver tudo do departamento Açougue & Peixar…" at bounding box center [229, 55] width 386 height 12
click at [133, 51] on link "Ofertas" at bounding box center [128, 54] width 17 height 7
select select "**********"
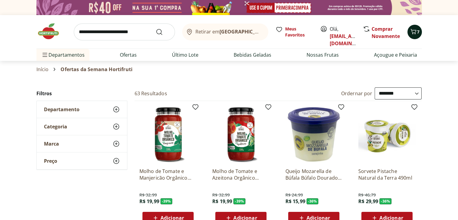
click at [412, 35] on icon "Carrinho" at bounding box center [413, 31] width 7 height 7
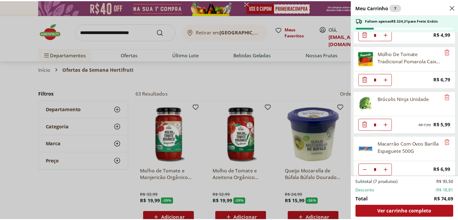
scroll to position [126, 0]
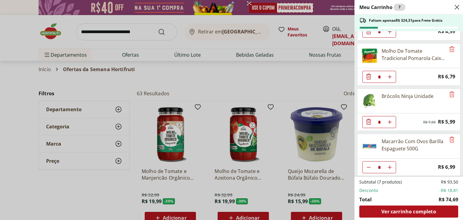
click at [278, 76] on div "Meu Carrinho 7 Faltam apenas R$ 324,31 para Frete Grátis Filé De Merluza Congel…" at bounding box center [231, 110] width 463 height 220
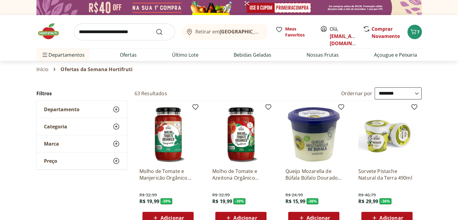
click at [131, 29] on input "search" at bounding box center [124, 31] width 101 height 17
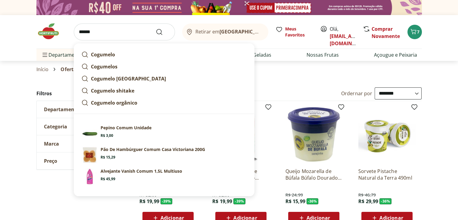
type input "*****"
click button "Submit Search" at bounding box center [163, 31] width 14 height 7
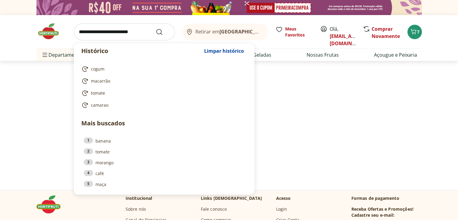
click at [131, 29] on input "search" at bounding box center [124, 31] width 101 height 17
type input "*"
select select "**********"
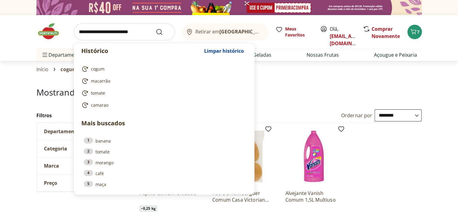
click at [131, 30] on input "search" at bounding box center [124, 31] width 101 height 17
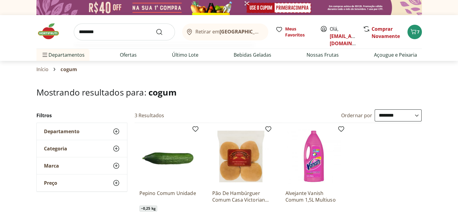
type input "********"
click at [156, 28] on button "Submit Search" at bounding box center [163, 31] width 14 height 7
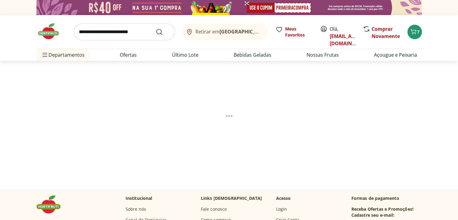
select select "**********"
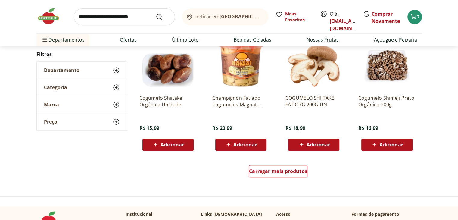
scroll to position [366, 0]
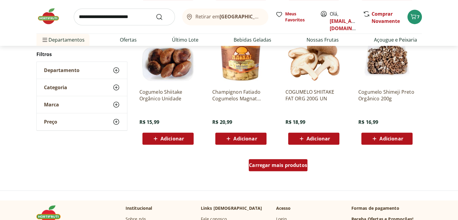
click at [264, 167] on span "Carregar mais produtos" at bounding box center [278, 165] width 58 height 5
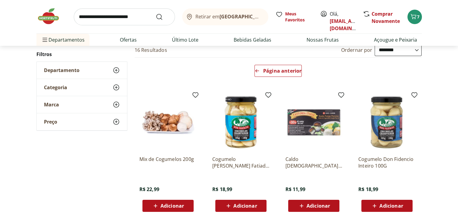
scroll to position [57, 0]
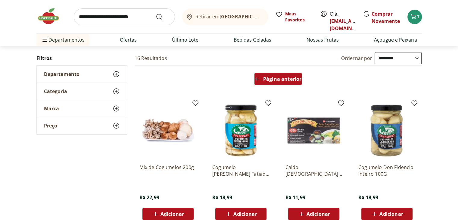
click at [275, 81] on span "Página anterior" at bounding box center [282, 79] width 38 height 5
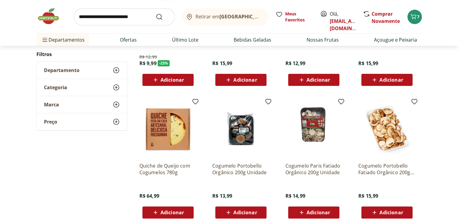
scroll to position [163, 0]
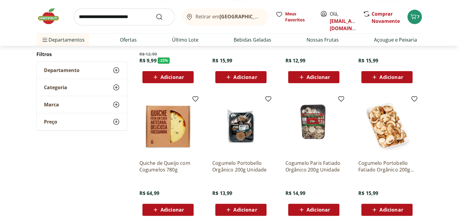
click at [73, 75] on div "Departamento" at bounding box center [82, 70] width 90 height 17
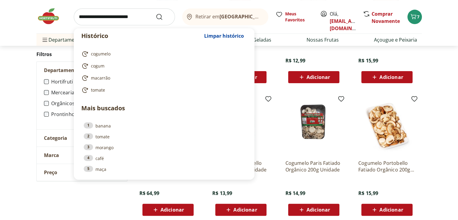
click at [103, 19] on input "search" at bounding box center [124, 16] width 101 height 17
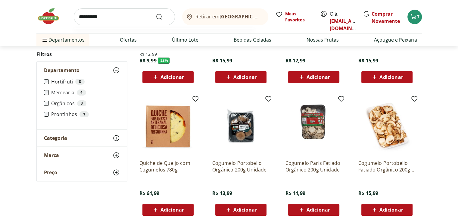
type input "**********"
click at [156, 13] on button "Submit Search" at bounding box center [163, 16] width 14 height 7
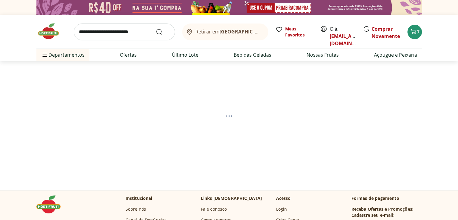
select select "**********"
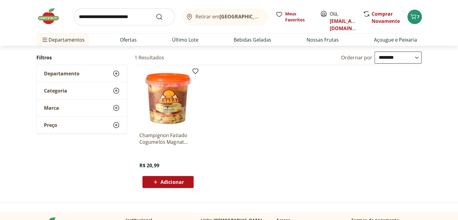
scroll to position [58, 0]
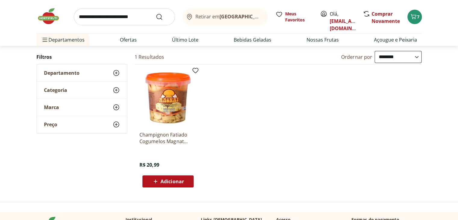
click at [174, 123] on img at bounding box center [167, 97] width 57 height 57
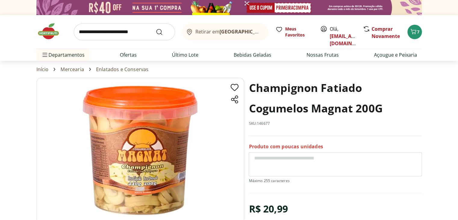
scroll to position [58, 0]
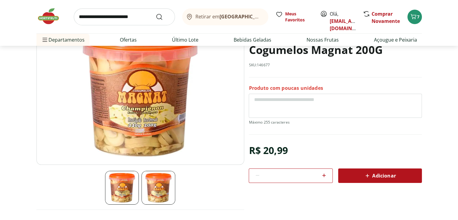
select select "**********"
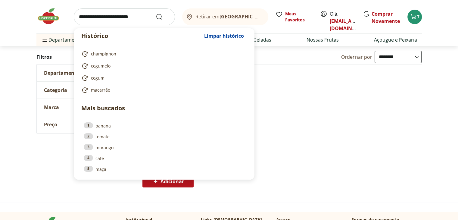
click at [101, 21] on input "search" at bounding box center [124, 16] width 101 height 17
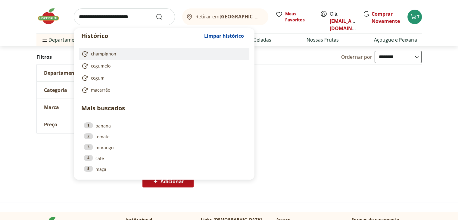
click at [116, 52] on link "champignon" at bounding box center [162, 53] width 163 height 7
type input "**********"
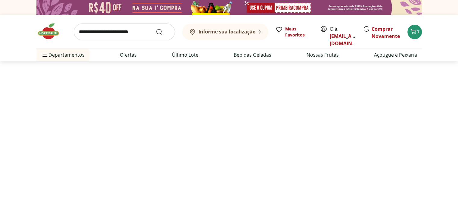
select select "**********"
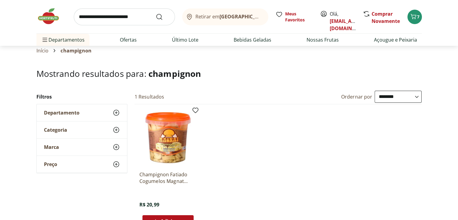
scroll to position [34, 0]
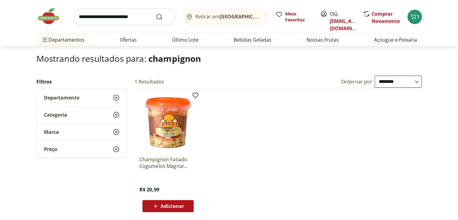
click at [123, 14] on input "search" at bounding box center [124, 16] width 101 height 17
type input "********"
click at [156, 13] on button "Submit Search" at bounding box center [163, 16] width 14 height 7
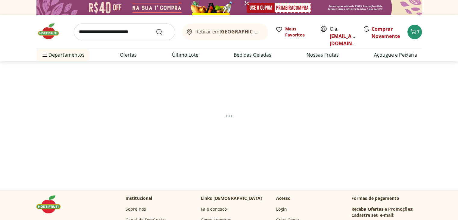
select select "**********"
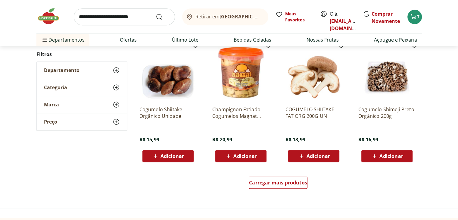
scroll to position [350, 0]
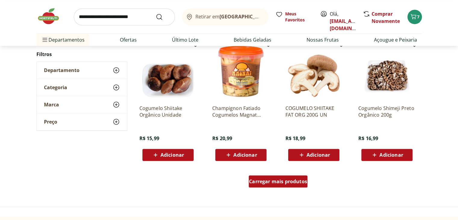
click at [270, 177] on div "Carregar mais produtos" at bounding box center [278, 181] width 59 height 12
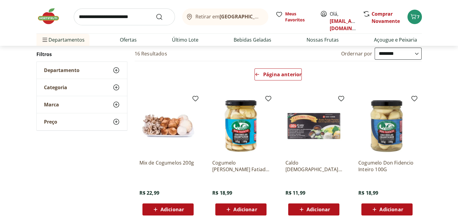
scroll to position [60, 0]
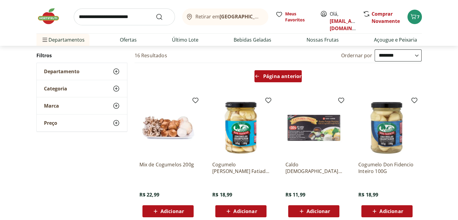
click at [278, 74] on span "Página anterior" at bounding box center [282, 76] width 38 height 5
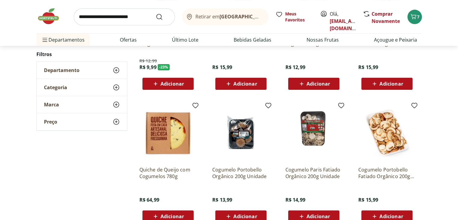
scroll to position [161, 0]
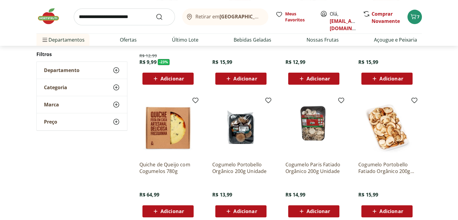
click at [315, 124] on img at bounding box center [313, 127] width 57 height 57
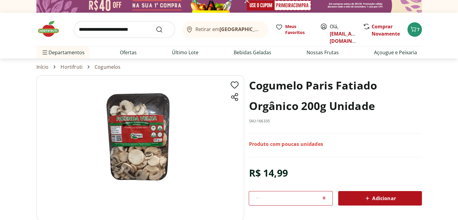
scroll to position [5, 0]
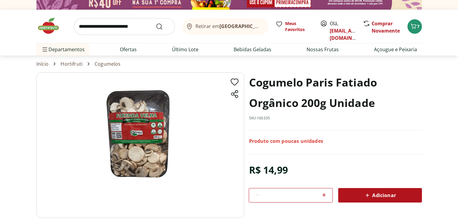
click at [393, 192] on span "Adicionar" at bounding box center [380, 195] width 32 height 7
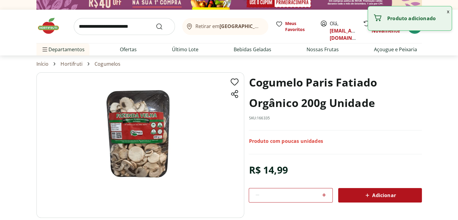
click at [125, 29] on input "search" at bounding box center [124, 26] width 101 height 17
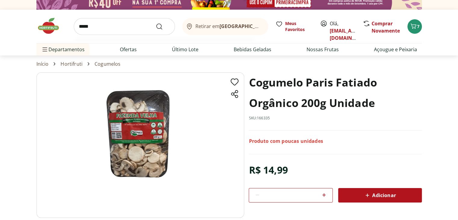
type input "******"
click button "Submit Search" at bounding box center [163, 26] width 14 height 7
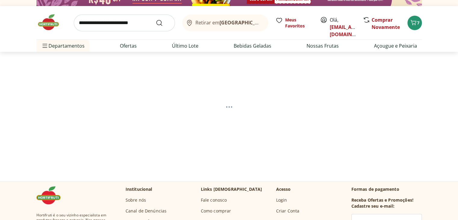
select select "**********"
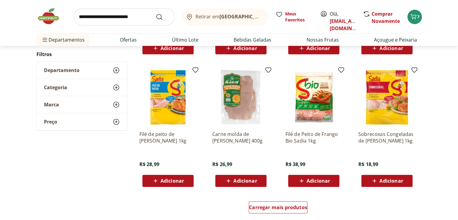
scroll to position [322, 0]
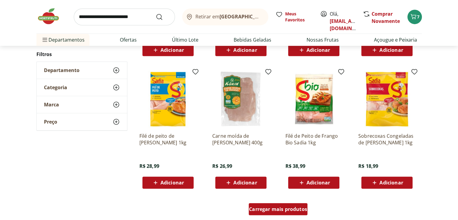
click at [283, 214] on div "Carregar mais produtos" at bounding box center [278, 209] width 59 height 12
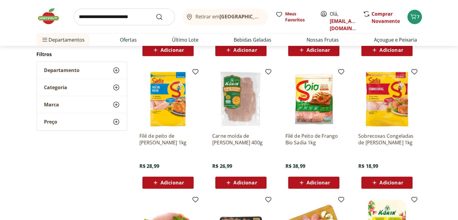
click at [180, 184] on span "Adicionar" at bounding box center [172, 182] width 23 height 5
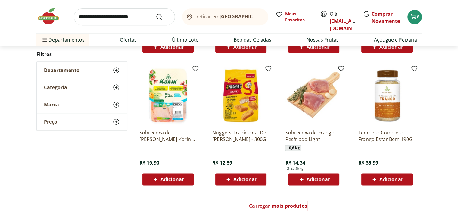
scroll to position [721, 0]
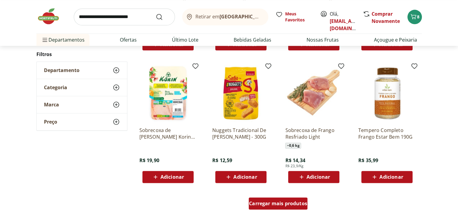
click at [289, 206] on div "Carregar mais produtos" at bounding box center [278, 203] width 59 height 12
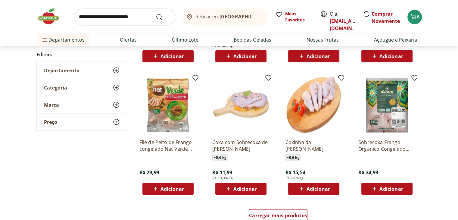
scroll to position [1141, 0]
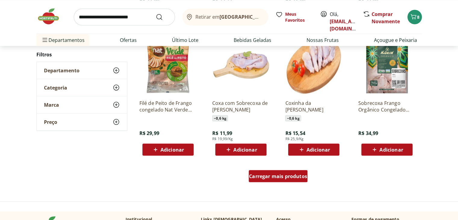
click at [268, 177] on span "Carregar mais produtos" at bounding box center [278, 176] width 58 height 5
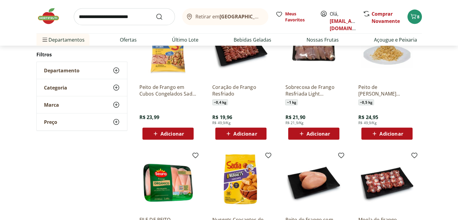
scroll to position [1287, 0]
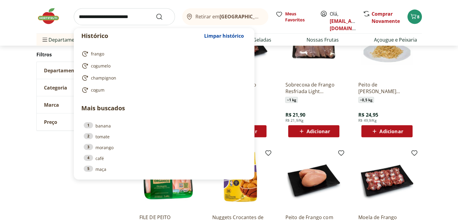
click at [121, 17] on input "search" at bounding box center [124, 16] width 101 height 17
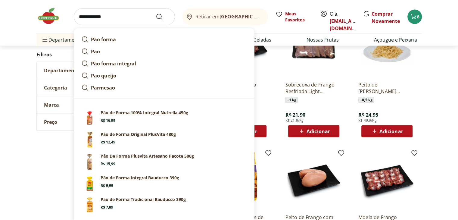
type input "**********"
click at [156, 13] on button "Submit Search" at bounding box center [163, 16] width 14 height 7
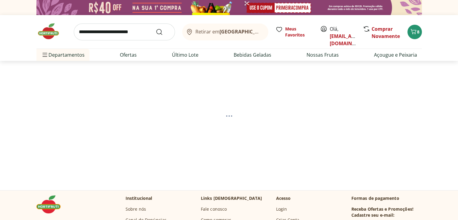
click at [418, 23] on div "Retirar em [GEOGRAPHIC_DATA]/RJ Meus Favoritos Olá, [EMAIL_ADDRESS][DOMAIN_NAME…" at bounding box center [229, 31] width 386 height 33
select select "**********"
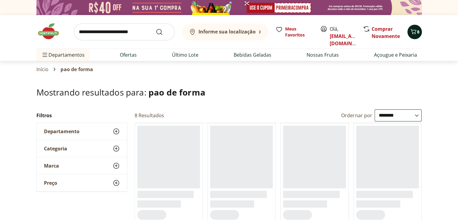
click at [418, 29] on span "8" at bounding box center [418, 32] width 2 height 6
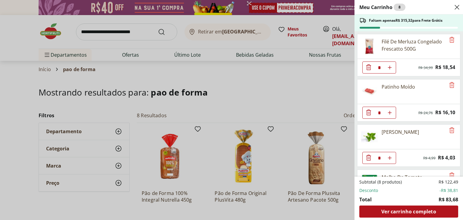
click at [340, 75] on div "Meu Carrinho 8 Faltam apenas R$ 315,32 para Frete Grátis Filé De Merluza Congel…" at bounding box center [231, 110] width 463 height 220
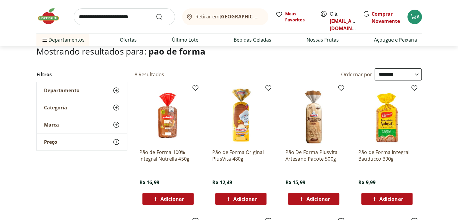
scroll to position [40, 0]
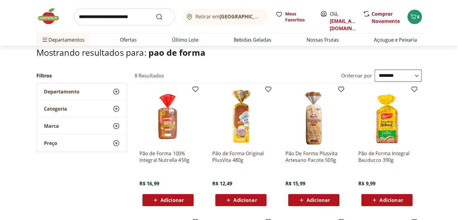
click at [133, 15] on input "search" at bounding box center [124, 16] width 101 height 17
type input "********"
click at [156, 13] on button "Submit Search" at bounding box center [163, 16] width 14 height 7
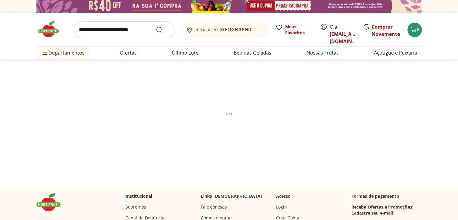
select select "**********"
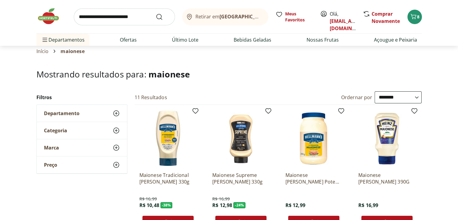
scroll to position [10, 0]
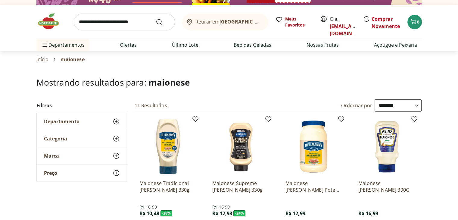
click at [127, 23] on input "search" at bounding box center [124, 22] width 101 height 17
type input "******"
click at [156, 18] on button "Submit Search" at bounding box center [163, 21] width 14 height 7
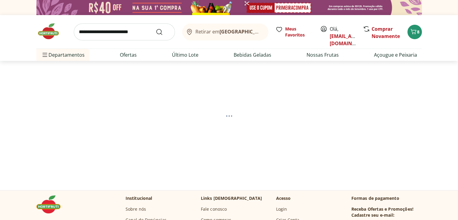
select select "**********"
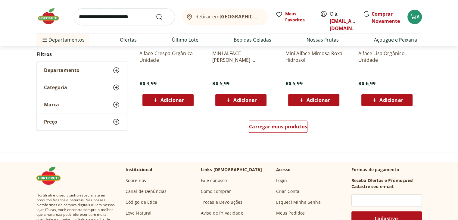
scroll to position [406, 0]
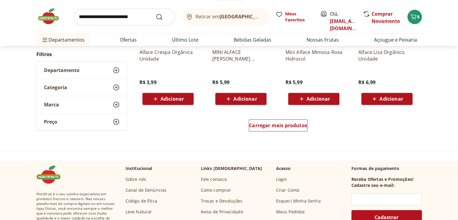
click at [302, 118] on div "Carregar mais produtos" at bounding box center [278, 126] width 292 height 29
click at [300, 123] on span "Carregar mais produtos" at bounding box center [278, 125] width 58 height 5
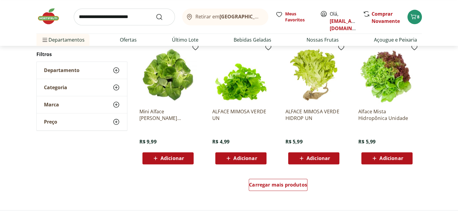
scroll to position [741, 0]
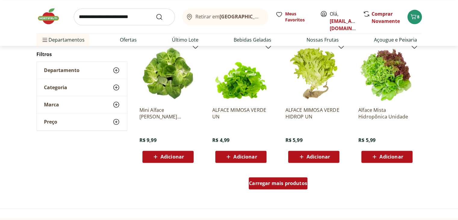
click at [280, 187] on div "Carregar mais produtos" at bounding box center [278, 183] width 59 height 12
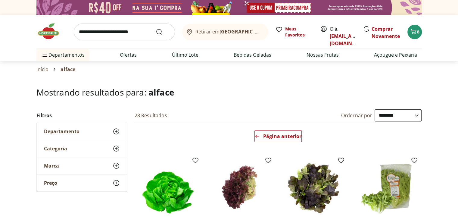
scroll to position [20, 0]
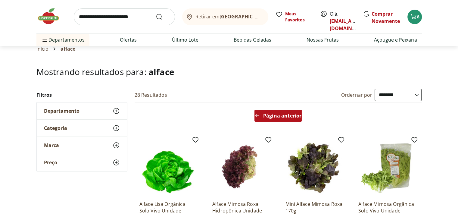
click at [279, 117] on span "Página anterior" at bounding box center [282, 115] width 38 height 5
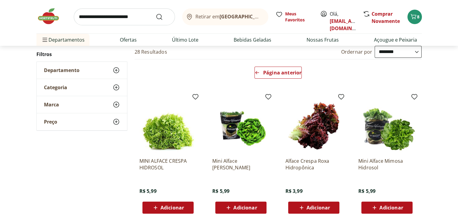
scroll to position [55, 0]
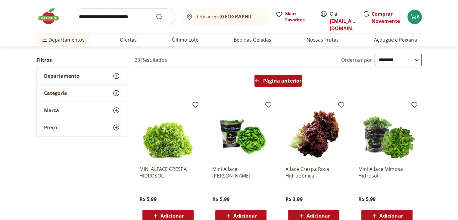
click at [264, 81] on span "Página anterior" at bounding box center [282, 80] width 38 height 5
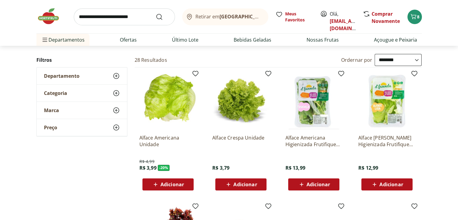
click at [168, 183] on span "Adicionar" at bounding box center [172, 184] width 23 height 5
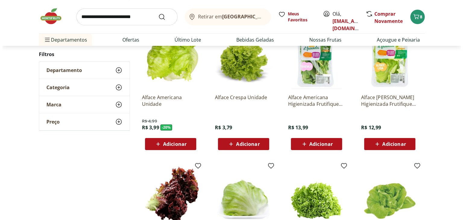
scroll to position [87, 0]
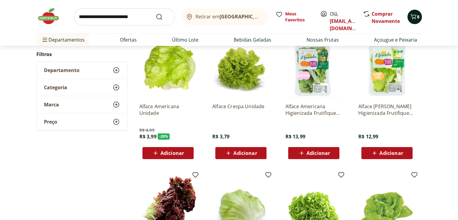
click at [414, 17] on icon "Carrinho" at bounding box center [414, 16] width 6 height 5
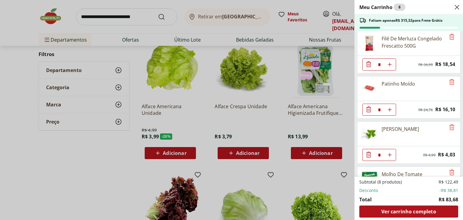
scroll to position [0, 0]
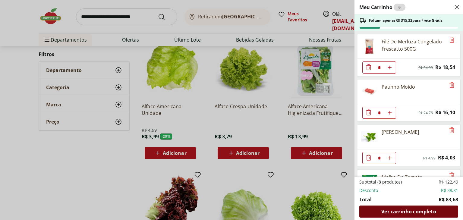
click at [390, 212] on span "Ver carrinho completo" at bounding box center [408, 211] width 55 height 5
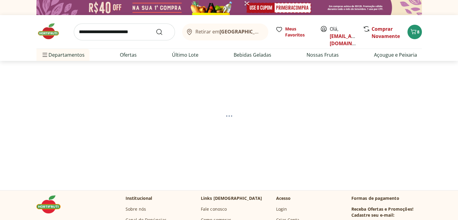
select select "**********"
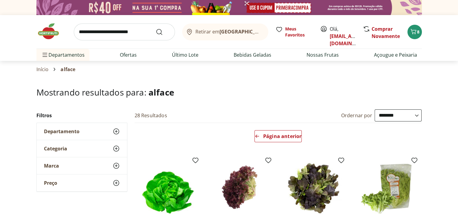
click at [274, 9] on img at bounding box center [229, 7] width 386 height 15
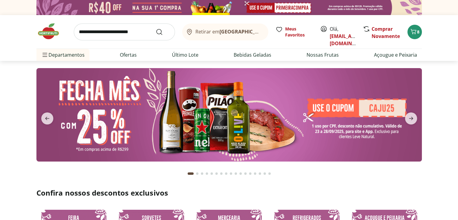
click at [202, 3] on img at bounding box center [229, 7] width 386 height 15
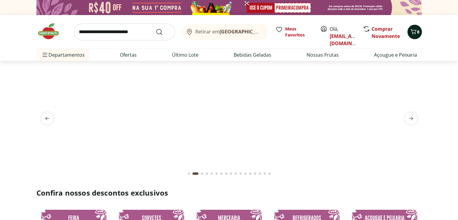
click at [415, 33] on icon "Carrinho" at bounding box center [414, 31] width 6 height 5
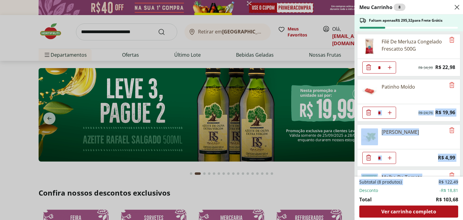
drag, startPoint x: 462, startPoint y: 91, endPoint x: 462, endPoint y: 180, distance: 88.6
click at [458, 180] on div "Meu Carrinho 8 Faltam apenas R$ 295,32 para Frete Grátis Filé De Merluza Congel…" at bounding box center [408, 110] width 108 height 220
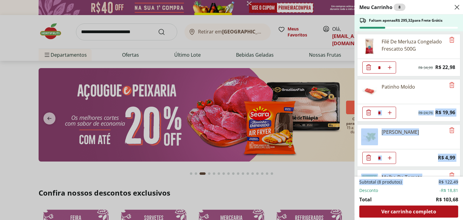
scroll to position [171, 0]
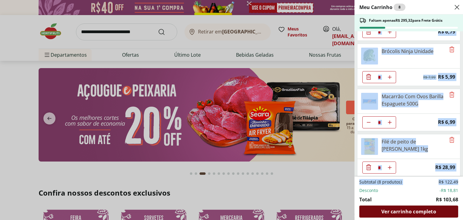
click at [382, 213] on span "Ver carrinho completo" at bounding box center [408, 211] width 55 height 5
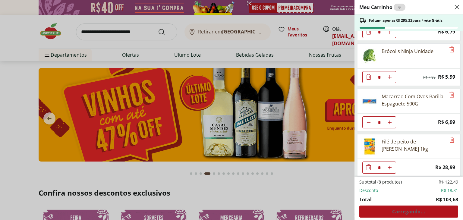
click at [249, 6] on div "Meu Carrinho 8 Faltam apenas R$ 295,32 para Frete Grátis Filé De Merluza Congel…" at bounding box center [231, 110] width 463 height 220
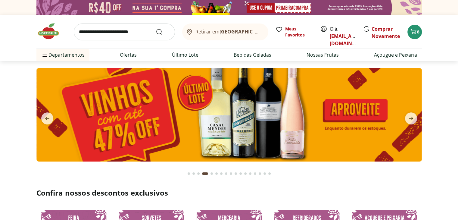
click at [287, 10] on img at bounding box center [229, 7] width 386 height 15
click at [263, 5] on img at bounding box center [229, 7] width 386 height 15
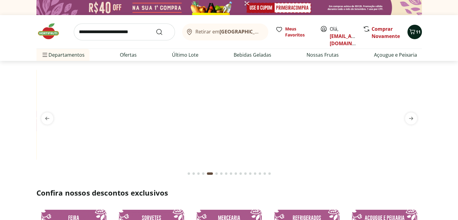
click at [415, 35] on span "Carrinho" at bounding box center [412, 32] width 7 height 8
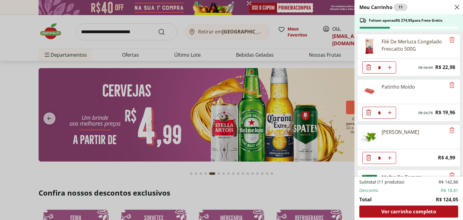
drag, startPoint x: 462, startPoint y: 70, endPoint x: 462, endPoint y: 146, distance: 75.9
click at [458, 146] on div "Meu Carrinho 11 Faltam apenas R$ 274,95 para Frete Grátis Filé De Merluza Conge…" at bounding box center [408, 110] width 108 height 220
drag, startPoint x: 462, startPoint y: 91, endPoint x: 461, endPoint y: 145, distance: 53.3
click at [458, 145] on div "Meu Carrinho 11 Faltam apenas R$ 274,95 para Frete Grátis Filé De Merluza Conge…" at bounding box center [408, 110] width 108 height 220
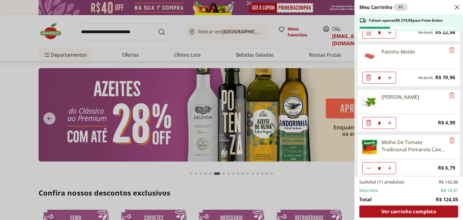
scroll to position [33, 0]
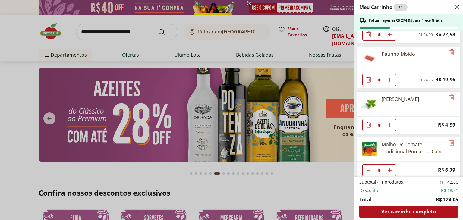
click at [387, 168] on icon "Aumentar Quantidade" at bounding box center [389, 170] width 5 height 5
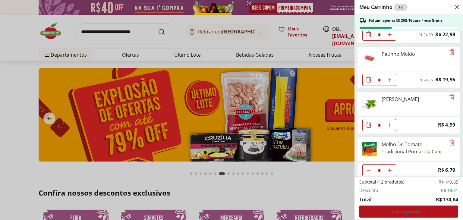
type input "*"
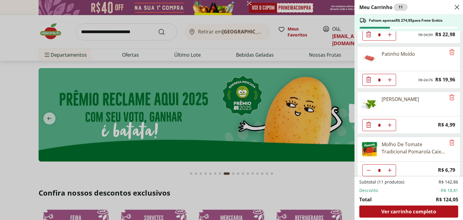
click at [289, 4] on div "Meu Carrinho 11 Faltam apenas R$ 274,95 para Frete Grátis Filé De Merluza Conge…" at bounding box center [231, 110] width 463 height 220
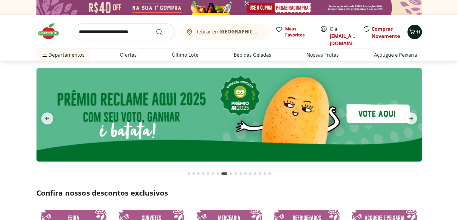
click at [416, 33] on span "11" at bounding box center [418, 32] width 5 height 6
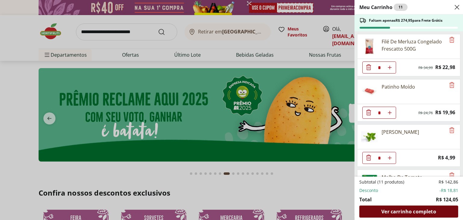
click at [405, 211] on span "Ver carrinho completo" at bounding box center [408, 211] width 55 height 5
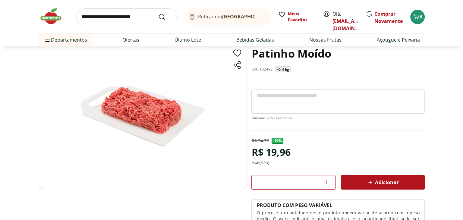
scroll to position [36, 0]
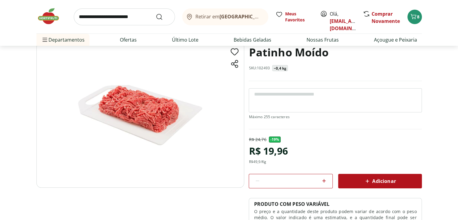
click at [324, 179] on icon at bounding box center [324, 181] width 4 height 4
type input "*"
click at [412, 14] on icon "Carrinho" at bounding box center [413, 16] width 7 height 7
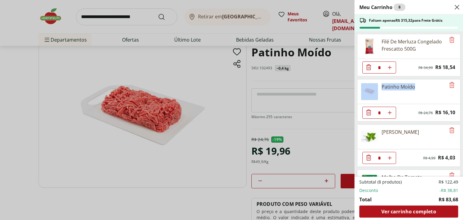
drag, startPoint x: 462, startPoint y: 64, endPoint x: 460, endPoint y: 88, distance: 23.8
click at [458, 88] on div "Meu Carrinho 8 Faltam apenas R$ 315,32 para Frete Grátis Filé De Merluza Congel…" at bounding box center [408, 110] width 108 height 220
click at [393, 111] on button "Aumentar Quantidade" at bounding box center [390, 113] width 12 height 12
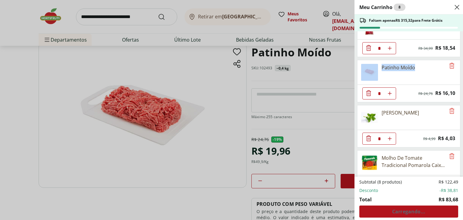
scroll to position [0, 0]
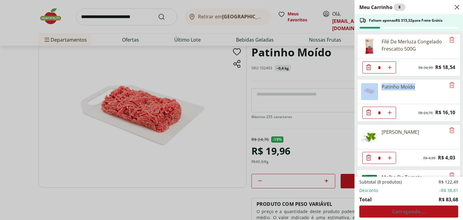
click at [390, 111] on icon "Aumentar Quantidade" at bounding box center [389, 112] width 5 height 5
click at [391, 113] on icon "Aumentar Quantidade" at bounding box center [389, 112] width 5 height 5
type input "*"
click at [314, 102] on div "Meu Carrinho 8 Faltam apenas R$ 315,32 para Frete Grátis Filé De Merluza Congel…" at bounding box center [231, 110] width 463 height 220
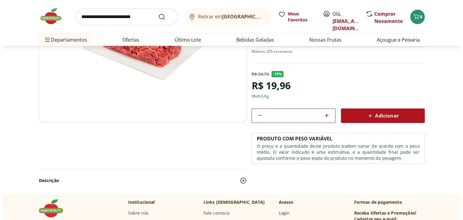
scroll to position [77, 0]
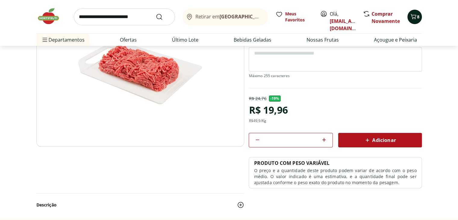
click at [409, 15] on button "8" at bounding box center [415, 17] width 14 height 14
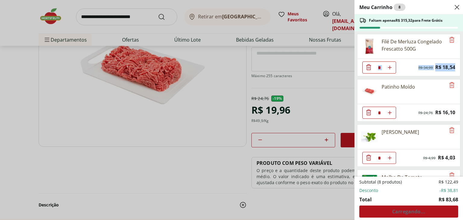
drag, startPoint x: 459, startPoint y: 49, endPoint x: 461, endPoint y: 64, distance: 14.3
click at [458, 64] on ul "Filé De Merluza Congelado Frescatto 500G * Original price: R$ 34,99 Price: R$ 1…" at bounding box center [407, 103] width 107 height 145
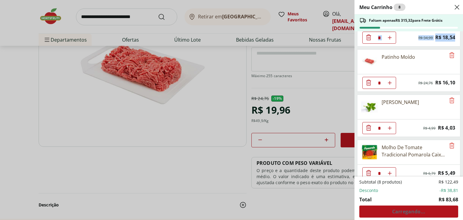
scroll to position [0, 0]
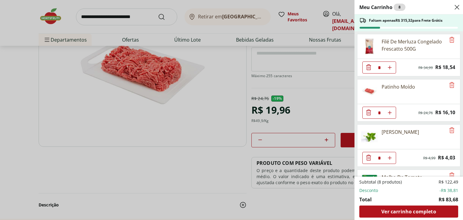
click at [436, 101] on div "Patinho Moído" at bounding box center [401, 92] width 88 height 24
drag, startPoint x: 462, startPoint y: 67, endPoint x: 461, endPoint y: 88, distance: 20.8
click at [458, 88] on div "Meu Carrinho 8 Faltam apenas R$ 315,32 para Frete Grátis Filé De Merluza Congel…" at bounding box center [408, 110] width 108 height 220
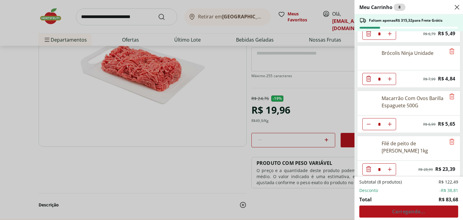
scroll to position [171, 0]
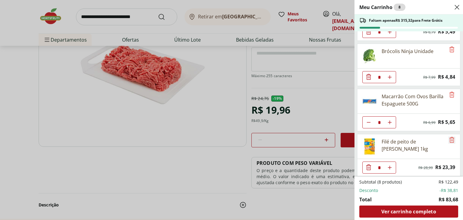
click at [451, 136] on icon "Remove" at bounding box center [451, 139] width 7 height 7
click at [448, 136] on icon "Remove" at bounding box center [451, 139] width 7 height 7
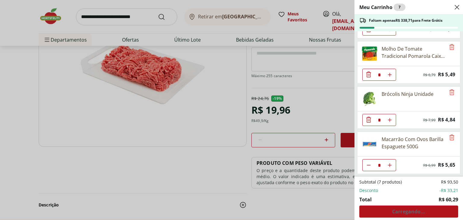
scroll to position [126, 0]
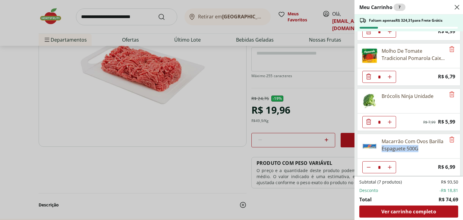
drag, startPoint x: 462, startPoint y: 147, endPoint x: 461, endPoint y: 142, distance: 5.2
click at [458, 142] on div "Meu Carrinho 7 Faltam apenas R$ 324,31 para Frete Grátis Filé De Merluza Congel…" at bounding box center [408, 110] width 108 height 220
click at [276, 118] on div "Meu Carrinho 7 Faltam apenas R$ 324,31 para Frete Grátis Filé De Merluza Congel…" at bounding box center [231, 110] width 463 height 220
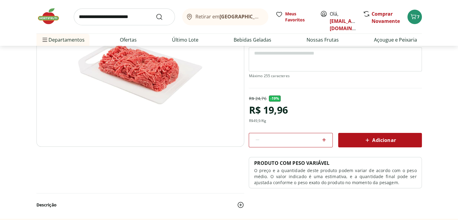
click at [152, 14] on input "search" at bounding box center [124, 16] width 101 height 17
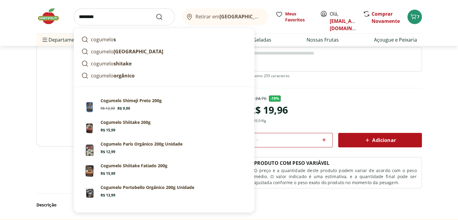
type input "********"
click at [156, 13] on button "Submit Search" at bounding box center [163, 16] width 14 height 7
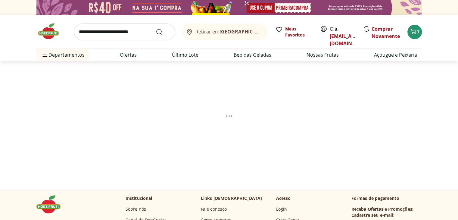
select select "**********"
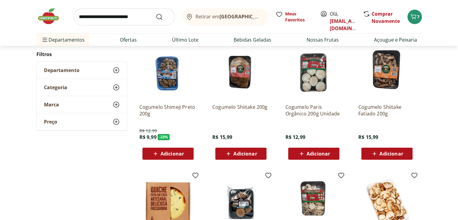
scroll to position [79, 0]
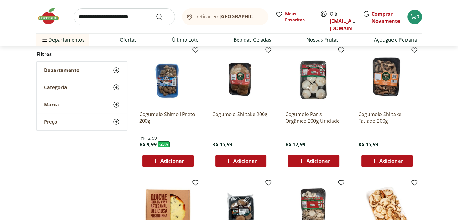
click at [313, 160] on span "Adicionar" at bounding box center [318, 160] width 23 height 5
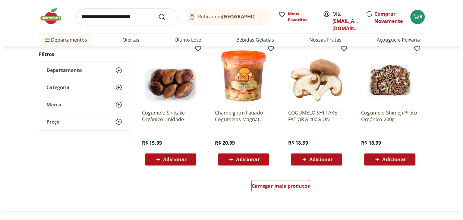
scroll to position [62, 0]
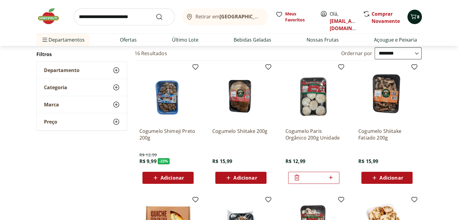
click at [414, 13] on icon "Carrinho" at bounding box center [413, 16] width 7 height 7
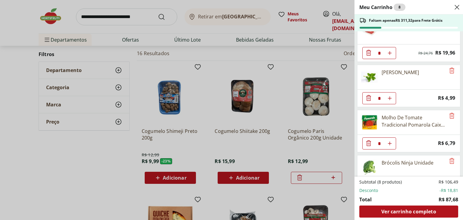
scroll to position [48, 0]
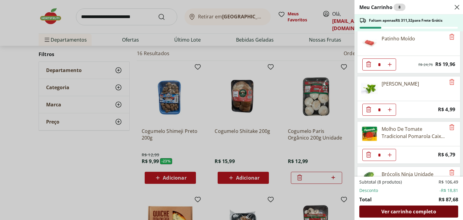
click at [402, 213] on span "Ver carrinho completo" at bounding box center [408, 211] width 55 height 5
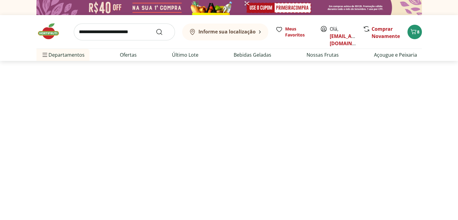
select select "**********"
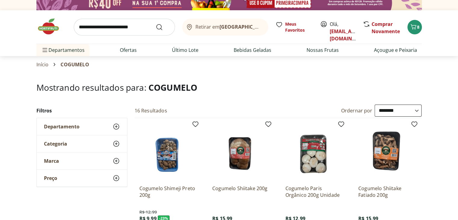
scroll to position [2, 0]
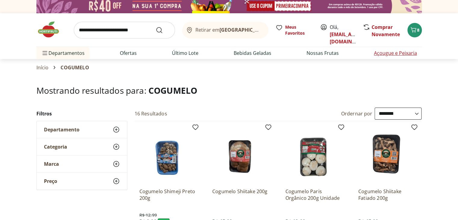
click at [382, 55] on link "Açougue e Peixaria" at bounding box center [395, 52] width 43 height 7
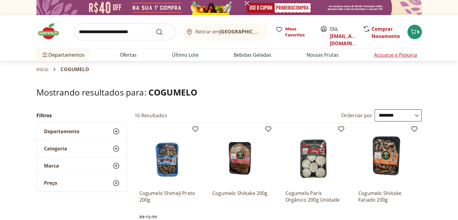
select select "**********"
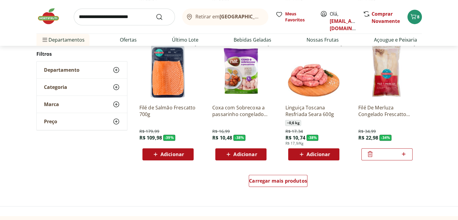
scroll to position [330, 0]
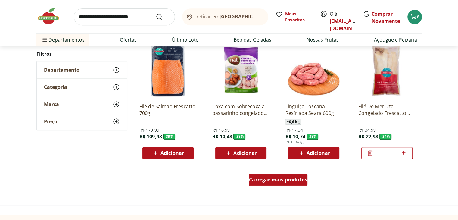
click at [280, 183] on div "Carregar mais produtos" at bounding box center [278, 180] width 59 height 12
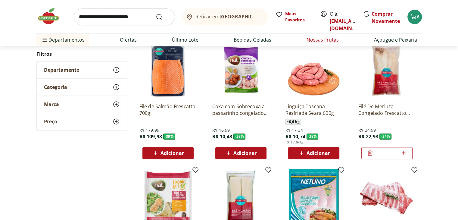
click at [316, 41] on link "Nossas Frutas" at bounding box center [323, 39] width 32 height 7
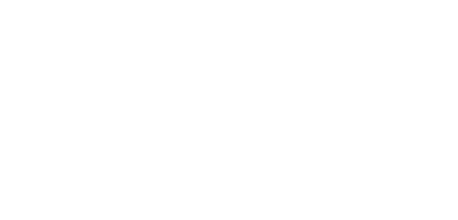
select select "**********"
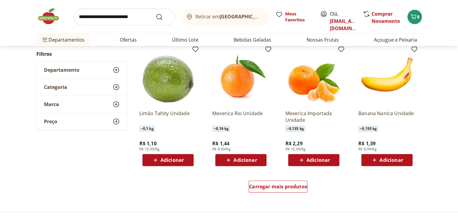
scroll to position [325, 0]
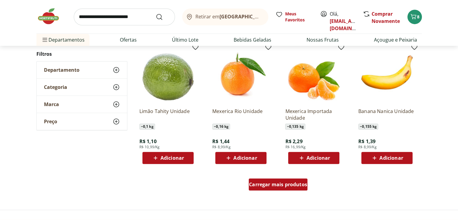
click at [274, 186] on span "Carregar mais produtos" at bounding box center [278, 184] width 58 height 5
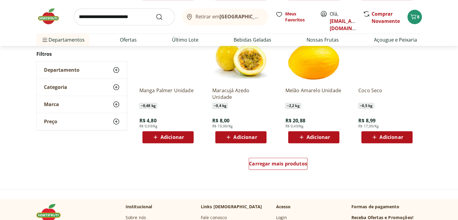
scroll to position [753, 0]
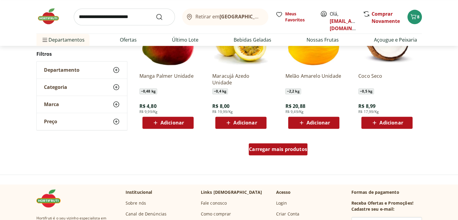
click at [299, 152] on div "Carregar mais produtos" at bounding box center [278, 149] width 59 height 12
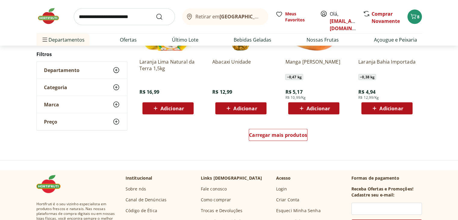
scroll to position [1177, 0]
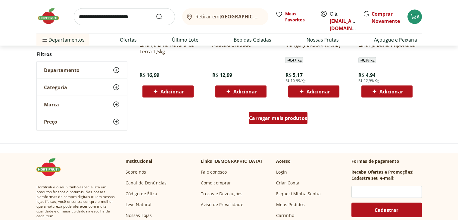
click at [292, 123] on div "Carregar mais produtos" at bounding box center [278, 118] width 59 height 12
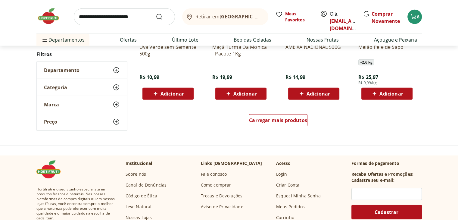
scroll to position [1560, 0]
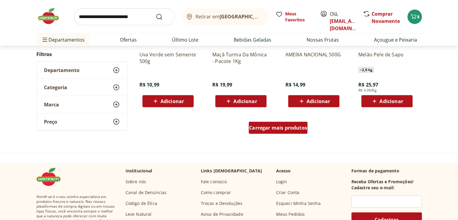
click at [301, 127] on span "Carregar mais produtos" at bounding box center [278, 127] width 58 height 5
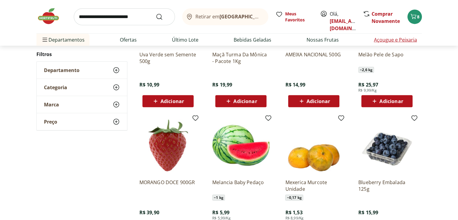
click at [414, 41] on link "Açougue e Peixaria" at bounding box center [395, 39] width 43 height 7
select select "**********"
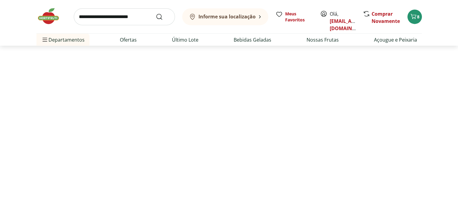
type input "*"
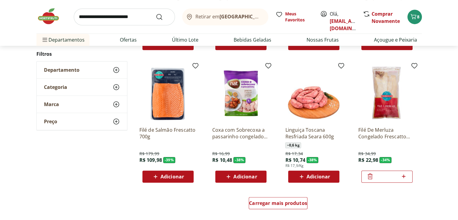
scroll to position [309, 0]
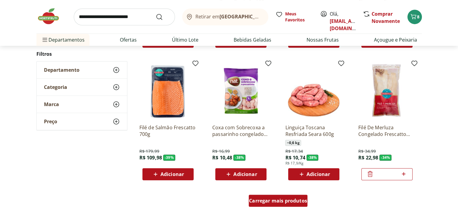
click at [276, 198] on span "Carregar mais produtos" at bounding box center [278, 200] width 58 height 5
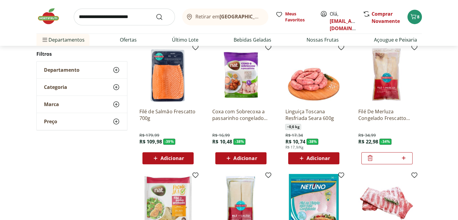
scroll to position [319, 0]
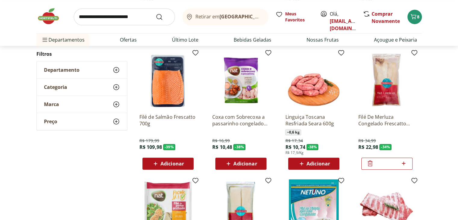
click at [247, 164] on span "Adicionar" at bounding box center [244, 163] width 23 height 5
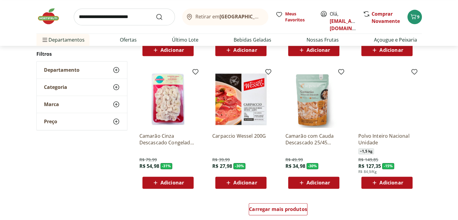
scroll to position [696, 0]
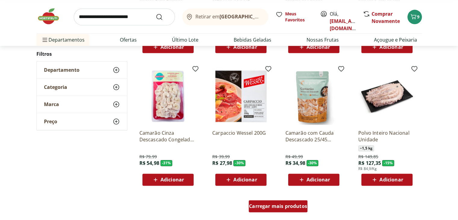
click at [276, 204] on span "Carregar mais produtos" at bounding box center [278, 206] width 58 height 5
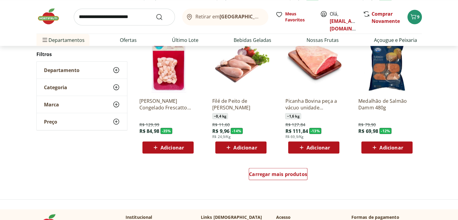
scroll to position [1123, 0]
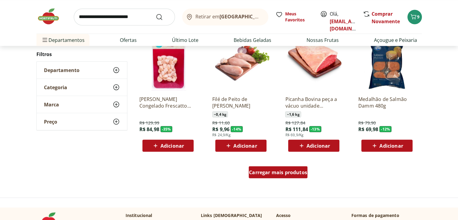
click at [288, 175] on div "Carregar mais produtos" at bounding box center [278, 172] width 59 height 12
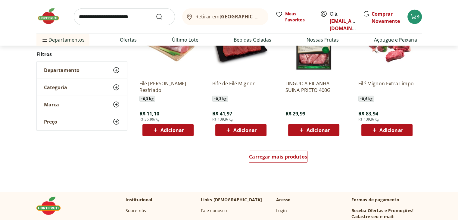
scroll to position [1539, 0]
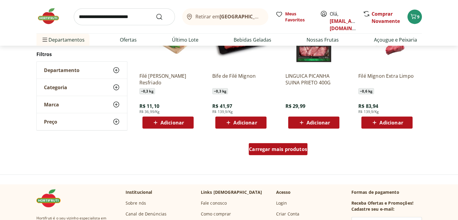
click at [290, 152] on div "Carregar mais produtos" at bounding box center [278, 149] width 59 height 12
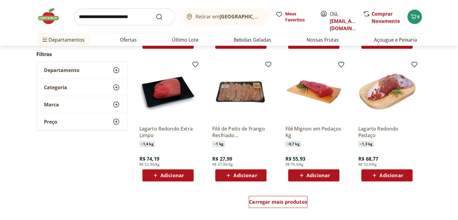
scroll to position [1882, 0]
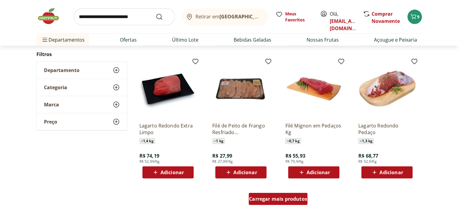
click at [300, 196] on span "Carregar mais produtos" at bounding box center [278, 198] width 58 height 5
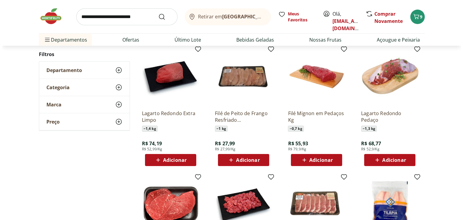
scroll to position [1898, 0]
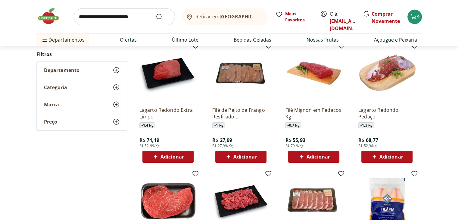
click at [237, 158] on span "Adicionar" at bounding box center [244, 156] width 23 height 5
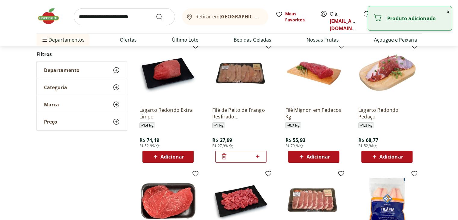
click at [448, 12] on button "x" at bounding box center [448, 11] width 7 height 10
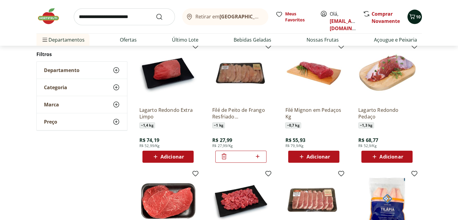
click at [421, 16] on button "10" at bounding box center [415, 17] width 14 height 14
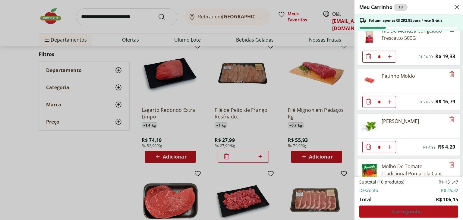
scroll to position [261, 0]
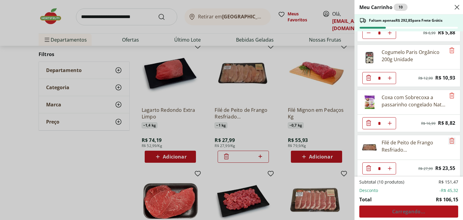
click at [448, 137] on icon "Remove" at bounding box center [451, 140] width 7 height 7
click at [368, 168] on icon "Diminuir Quantidade" at bounding box center [368, 167] width 7 height 7
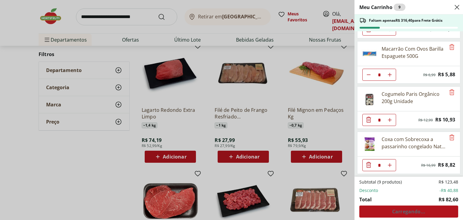
scroll to position [216, 0]
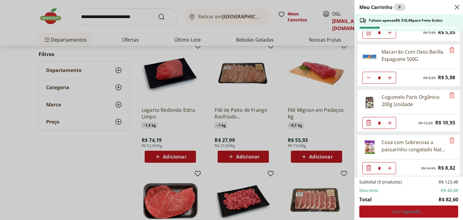
drag, startPoint x: 462, startPoint y: 144, endPoint x: 462, endPoint y: 149, distance: 5.4
click at [458, 149] on div "Meu Carrinho 9 Faltam apenas R$ 316,40 para Frete Grátis Filé De Merluza Congel…" at bounding box center [408, 110] width 108 height 220
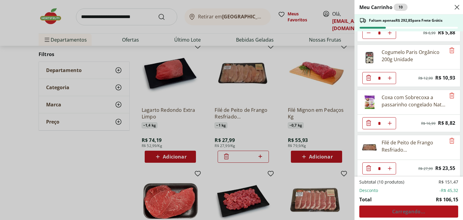
click at [366, 166] on icon "Diminuir Quantidade" at bounding box center [368, 168] width 5 height 6
click at [370, 166] on icon "Diminuir Quantidade" at bounding box center [368, 167] width 7 height 7
click at [456, 6] on use "Close" at bounding box center [456, 7] width 7 height 7
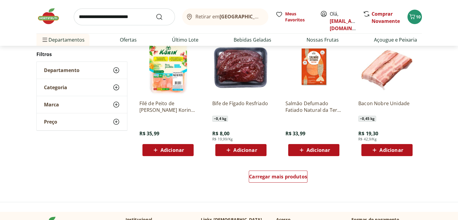
scroll to position [2300, 0]
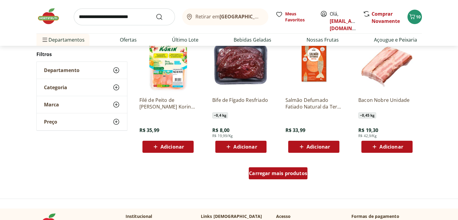
click at [277, 177] on div "Carregar mais produtos" at bounding box center [278, 173] width 59 height 12
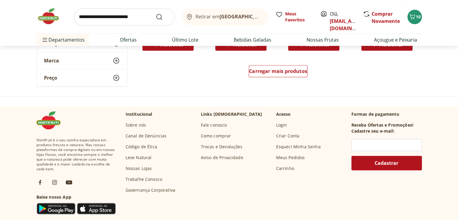
scroll to position [2803, 0]
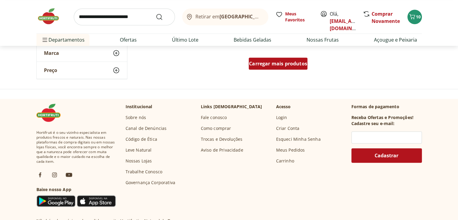
click at [291, 68] on div "Carregar mais produtos" at bounding box center [278, 64] width 59 height 12
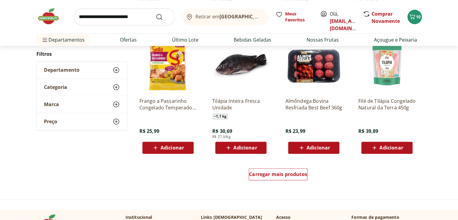
scroll to position [3090, 0]
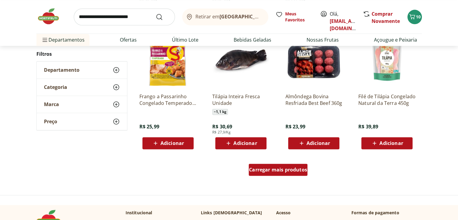
click at [294, 175] on div "Carregar mais produtos" at bounding box center [278, 170] width 59 height 12
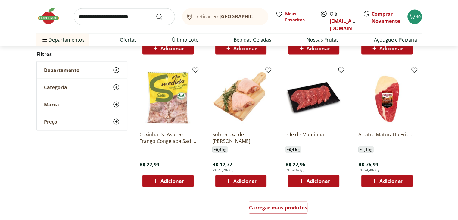
scroll to position [3449, 0]
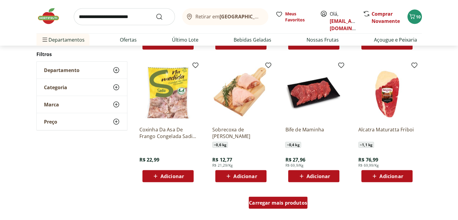
click at [302, 202] on span "Carregar mais produtos" at bounding box center [278, 202] width 58 height 5
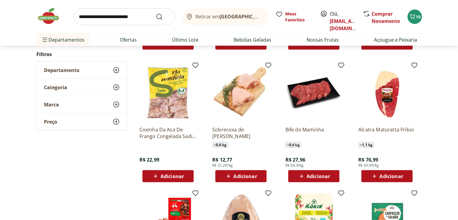
click at [130, 17] on input "search" at bounding box center [124, 16] width 101 height 17
type input "*********"
click at [156, 13] on button "Submit Search" at bounding box center [163, 16] width 14 height 7
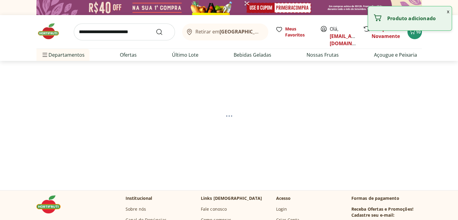
select select "**********"
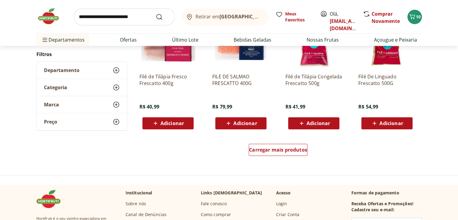
scroll to position [385, 0]
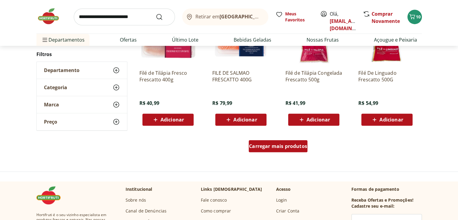
click at [291, 148] on span "Carregar mais produtos" at bounding box center [278, 146] width 58 height 5
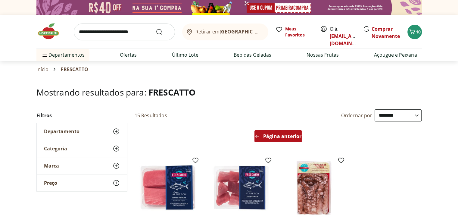
click at [277, 139] on span "Página anterior" at bounding box center [282, 136] width 38 height 5
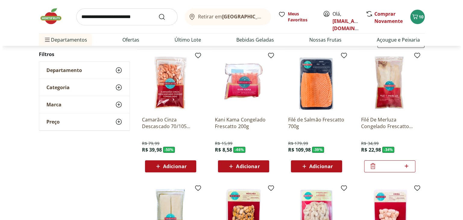
scroll to position [76, 0]
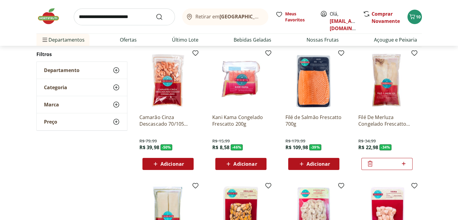
click at [404, 160] on icon at bounding box center [404, 163] width 8 height 7
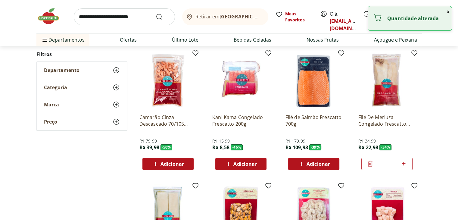
click at [447, 11] on button "x" at bounding box center [448, 11] width 7 height 10
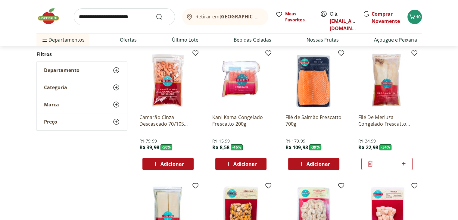
click at [425, 15] on div "Retirar em [GEOGRAPHIC_DATA]/RJ Meus Favoritos Olá, [EMAIL_ADDRESS][DOMAIN_NAME…" at bounding box center [229, 23] width 410 height 46
click at [419, 16] on span "10" at bounding box center [418, 17] width 5 height 6
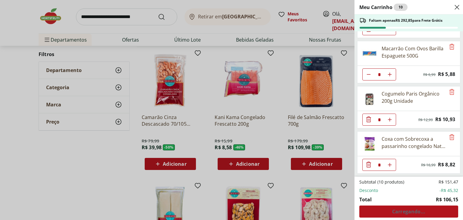
scroll to position [261, 0]
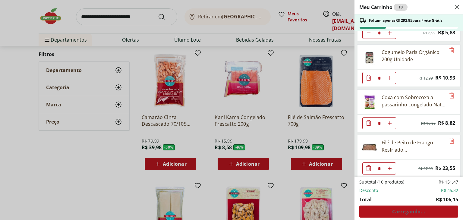
click at [366, 165] on icon "Diminuir Quantidade" at bounding box center [368, 168] width 5 height 6
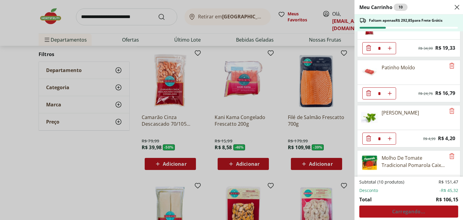
scroll to position [0, 0]
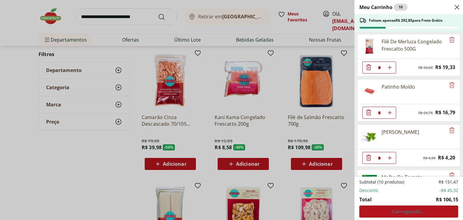
click at [387, 67] on icon "Aumentar Quantidade" at bounding box center [389, 67] width 5 height 5
type input "*"
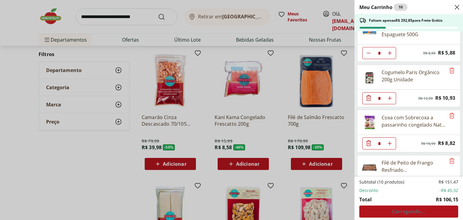
scroll to position [261, 0]
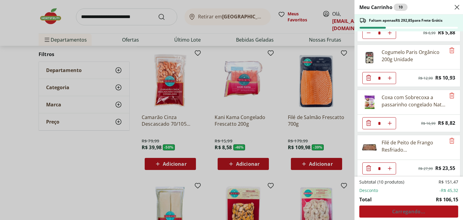
click at [405, 211] on div "Subtotal (10 produtos) R$ 151,47 Desconto -R$ 45,32 Total R$ 106,15 Carregando.…" at bounding box center [408, 198] width 99 height 39
click at [452, 137] on icon "Remove" at bounding box center [451, 140] width 7 height 7
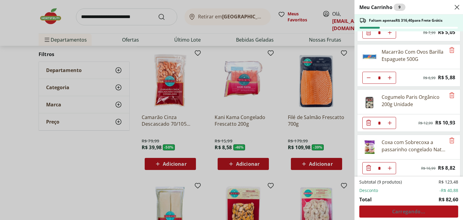
click at [439, 216] on div "Subtotal (9 produtos) R$ 123,48 Desconto -R$ 40,88 Total R$ 82,60 Carregando..." at bounding box center [408, 198] width 99 height 39
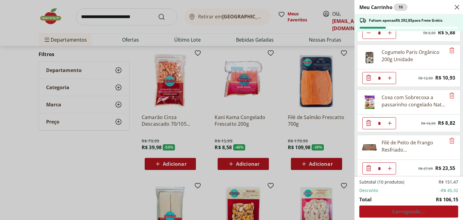
click at [419, 214] on div "Subtotal (10 produtos) R$ 151,47 Desconto -R$ 45,32 Total R$ 106,15 Carregando.…" at bounding box center [408, 198] width 99 height 39
click at [456, 7] on icon "Close" at bounding box center [456, 7] width 7 height 7
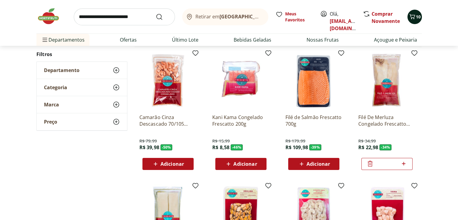
click at [413, 21] on div "10" at bounding box center [414, 17] width 5 height 10
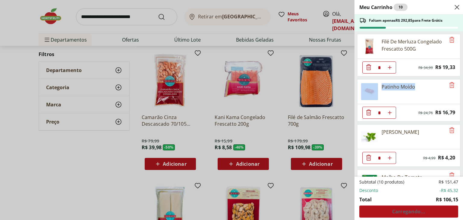
drag, startPoint x: 462, startPoint y: 73, endPoint x: 462, endPoint y: 82, distance: 9.4
click at [458, 82] on div "Meu Carrinho 10 Faltam apenas R$ 292,85 para Frete Grátis Filé De Merluza Conge…" at bounding box center [408, 110] width 108 height 220
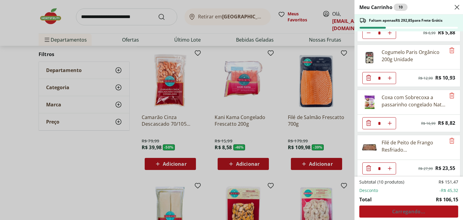
click at [400, 210] on div "Subtotal (10 produtos) R$ 151,47 Desconto -R$ 45,32 Total R$ 106,15 Carregando.…" at bounding box center [408, 198] width 99 height 39
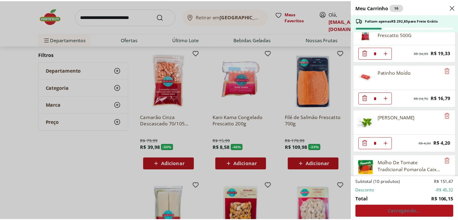
scroll to position [0, 0]
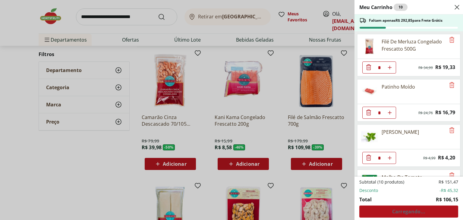
click at [390, 214] on div "Subtotal (10 produtos) R$ 151,47 Desconto -R$ 45,32 Total R$ 106,15 Carregando.…" at bounding box center [408, 198] width 99 height 39
click at [456, 7] on icon "Close" at bounding box center [456, 7] width 7 height 7
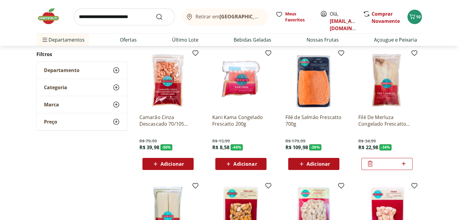
click at [411, 27] on div "Retirar em [GEOGRAPHIC_DATA]/RJ Meus Favoritos Olá, [EMAIL_ADDRESS][DOMAIN_NAME…" at bounding box center [229, 16] width 386 height 33
click at [411, 24] on div "Retirar em [GEOGRAPHIC_DATA]/RJ Meus Favoritos Olá, [EMAIL_ADDRESS][DOMAIN_NAME…" at bounding box center [229, 16] width 386 height 33
click at [415, 18] on icon "Carrinho" at bounding box center [412, 16] width 7 height 7
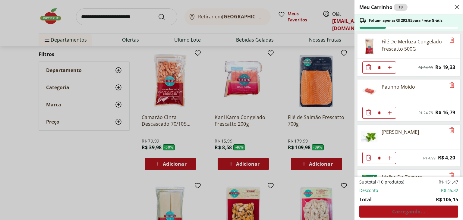
click at [412, 209] on div "Subtotal (10 produtos) R$ 151,47 Desconto -R$ 45,32 Total R$ 106,15 Carregando.…" at bounding box center [408, 198] width 99 height 39
click at [456, 8] on icon "Close" at bounding box center [456, 7] width 7 height 7
